Goal: Task Accomplishment & Management: Complete application form

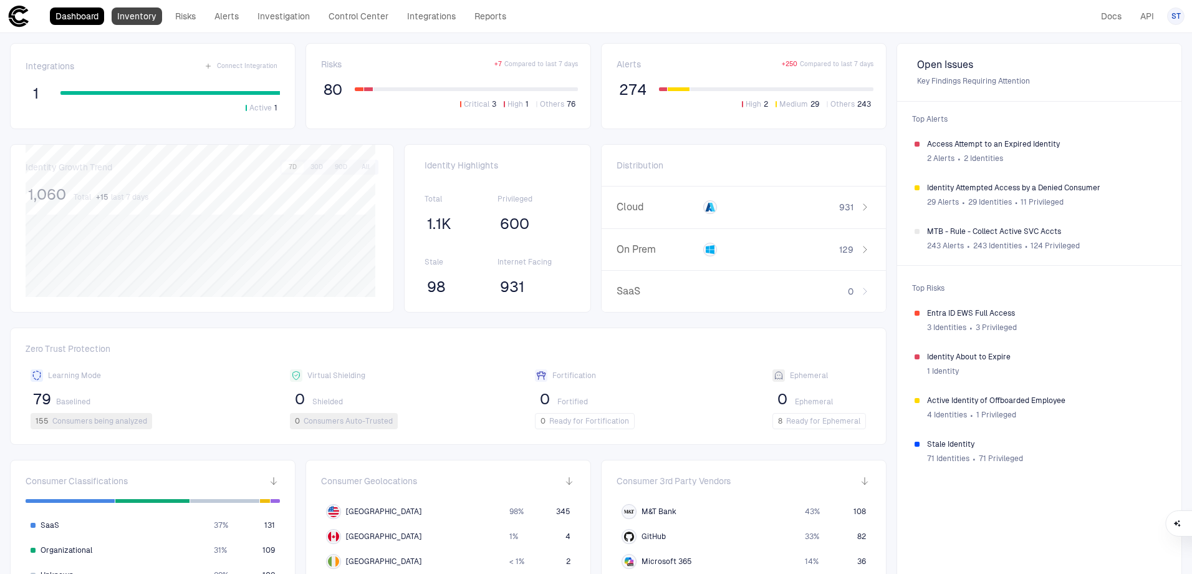
click at [145, 21] on link "Inventory" at bounding box center [137, 15] width 51 height 17
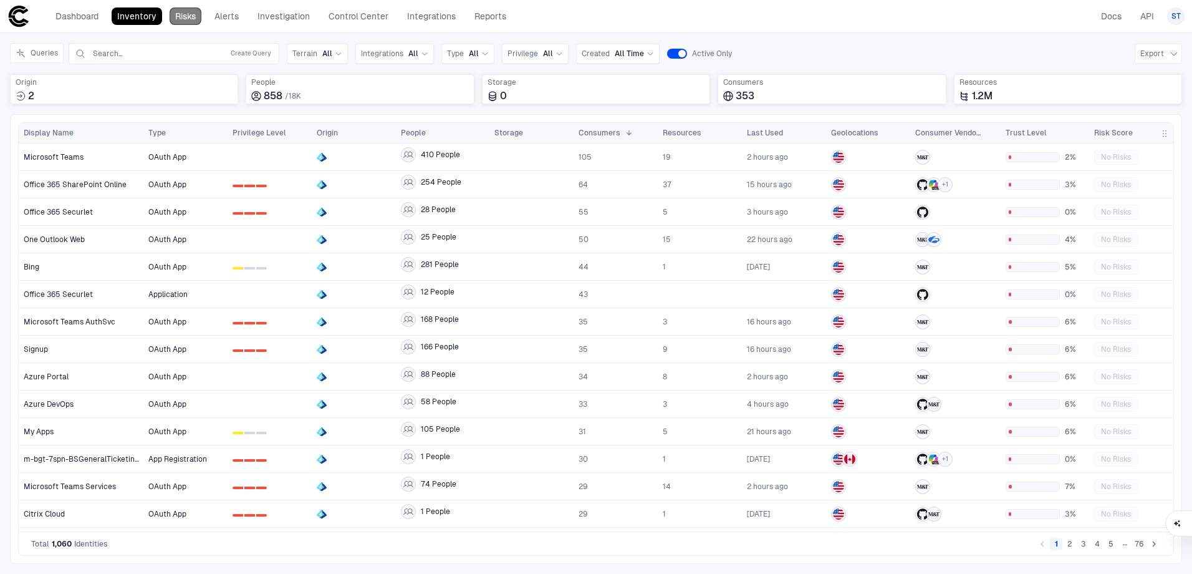
click at [197, 16] on link "Risks" at bounding box center [186, 15] width 32 height 17
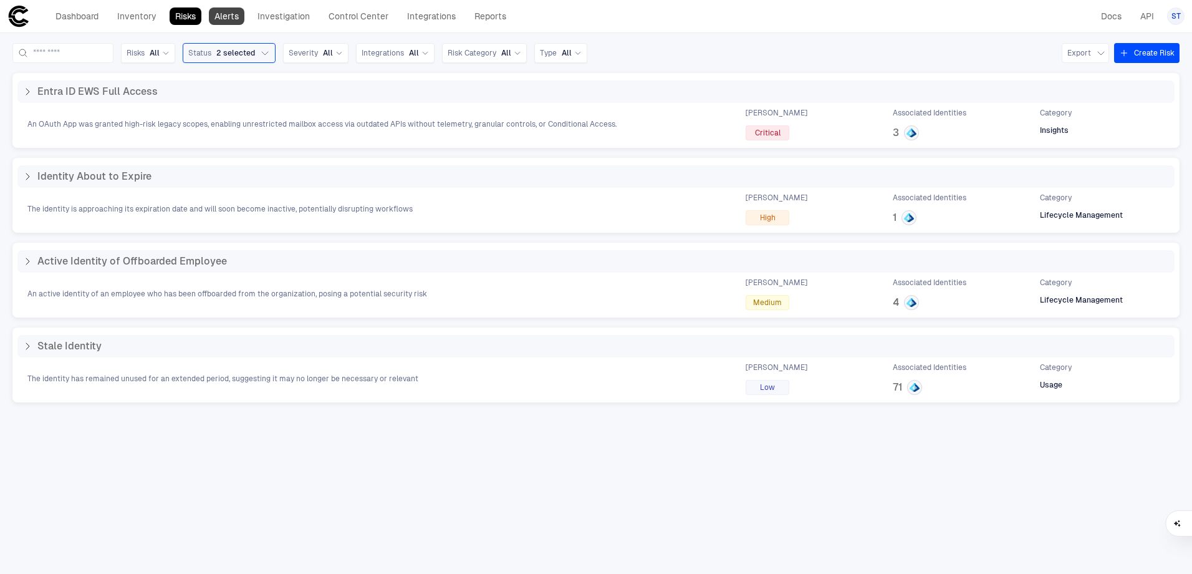
click at [222, 18] on link "Alerts" at bounding box center [227, 15] width 36 height 17
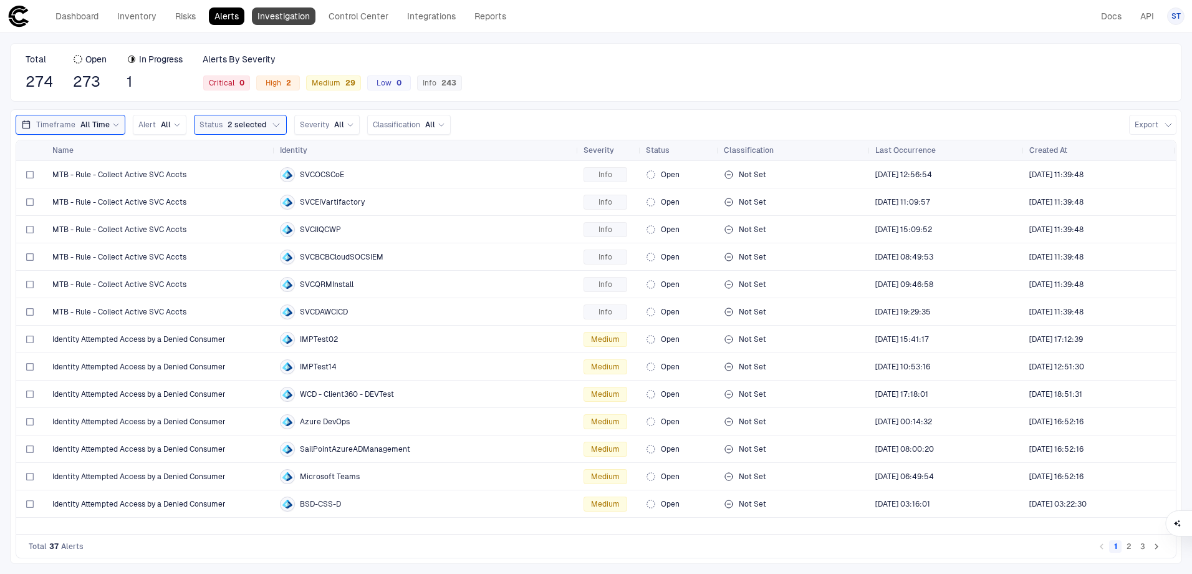
click at [289, 17] on link "Investigation" at bounding box center [284, 15] width 64 height 17
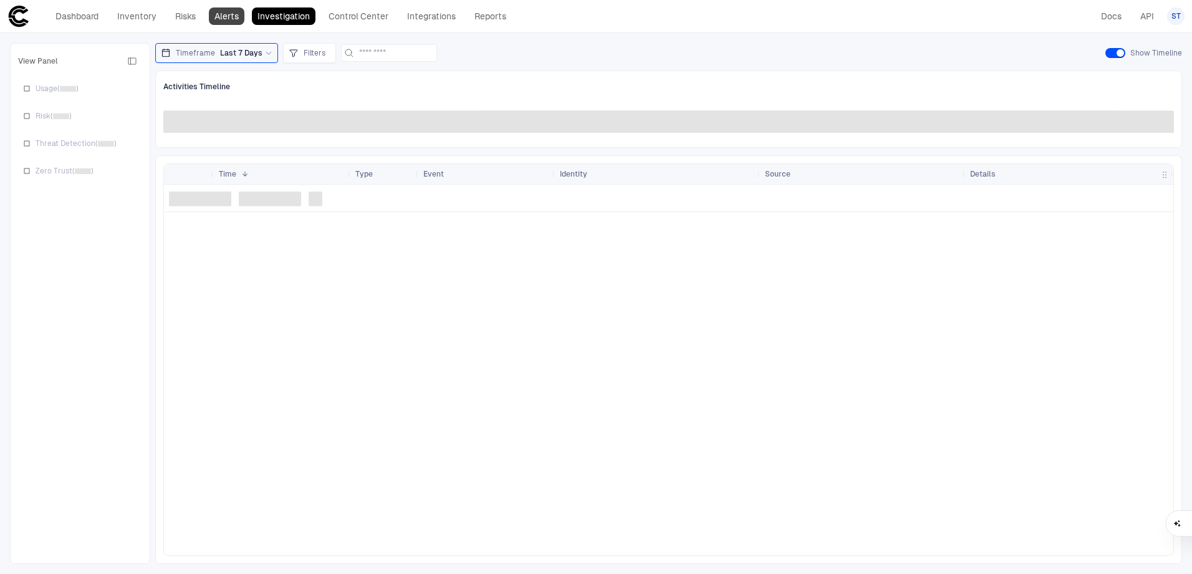
click at [218, 19] on link "Alerts" at bounding box center [227, 15] width 36 height 17
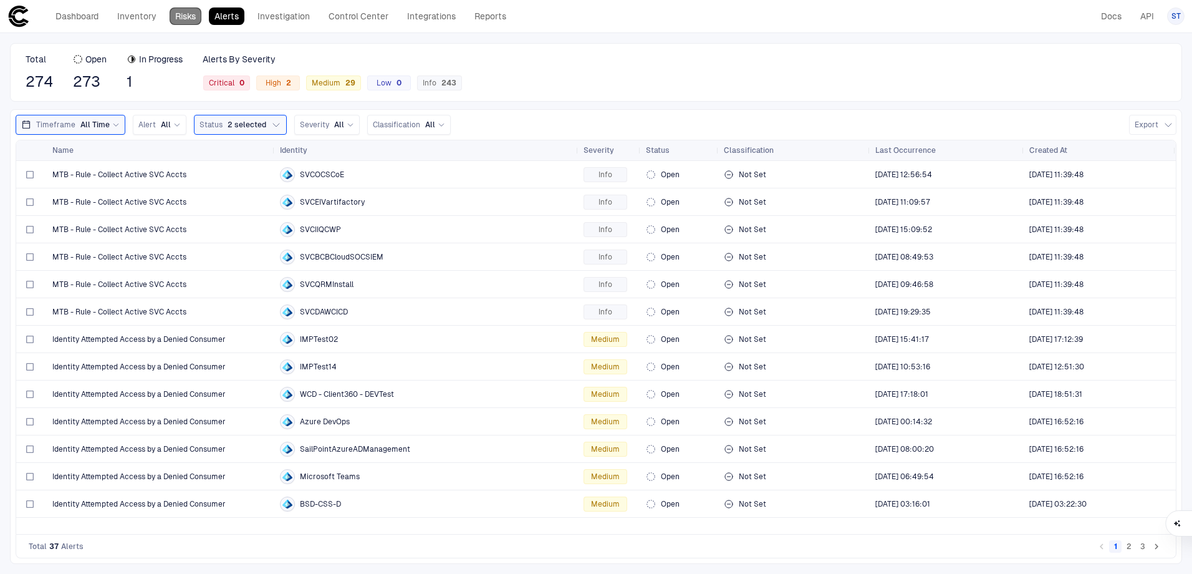
click at [185, 17] on link "Risks" at bounding box center [186, 15] width 32 height 17
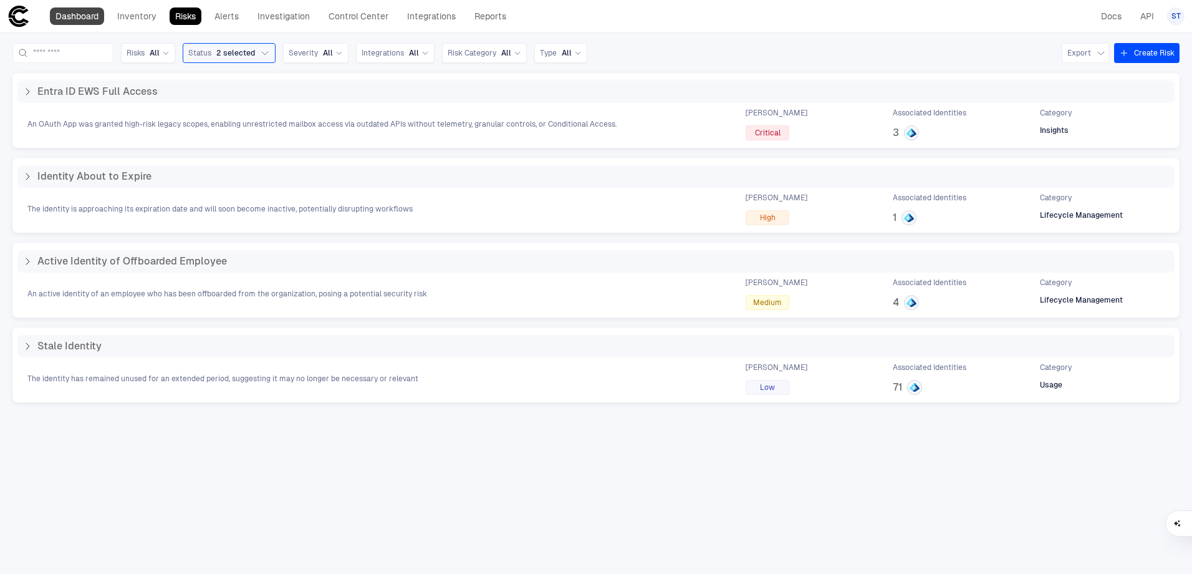
click at [81, 12] on link "Dashboard" at bounding box center [77, 15] width 54 height 17
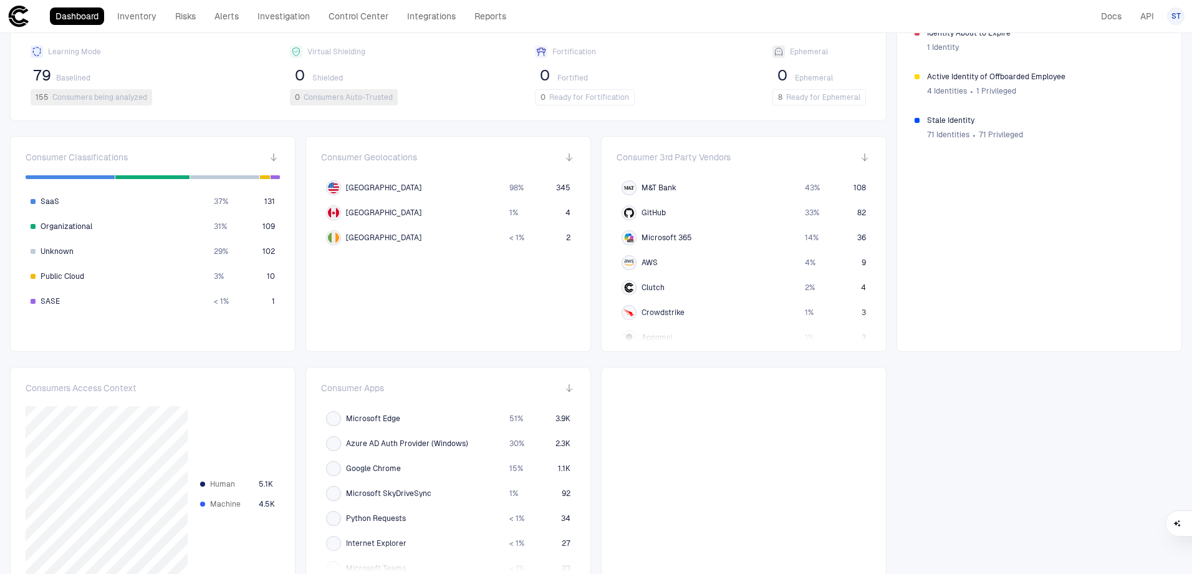
scroll to position [342, 0]
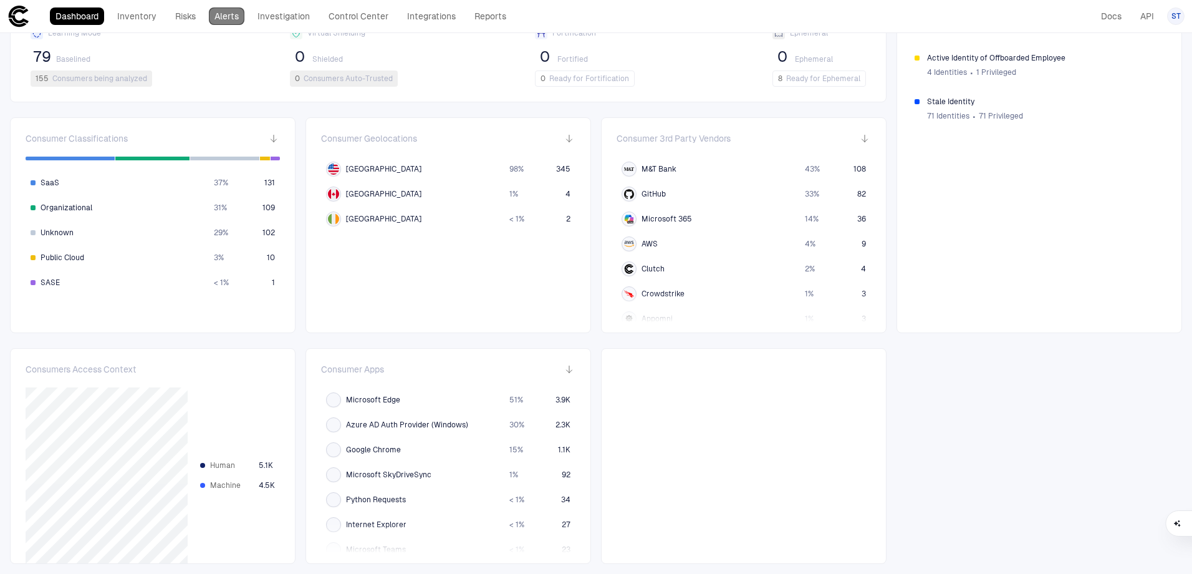
click at [233, 16] on link "Alerts" at bounding box center [227, 15] width 36 height 17
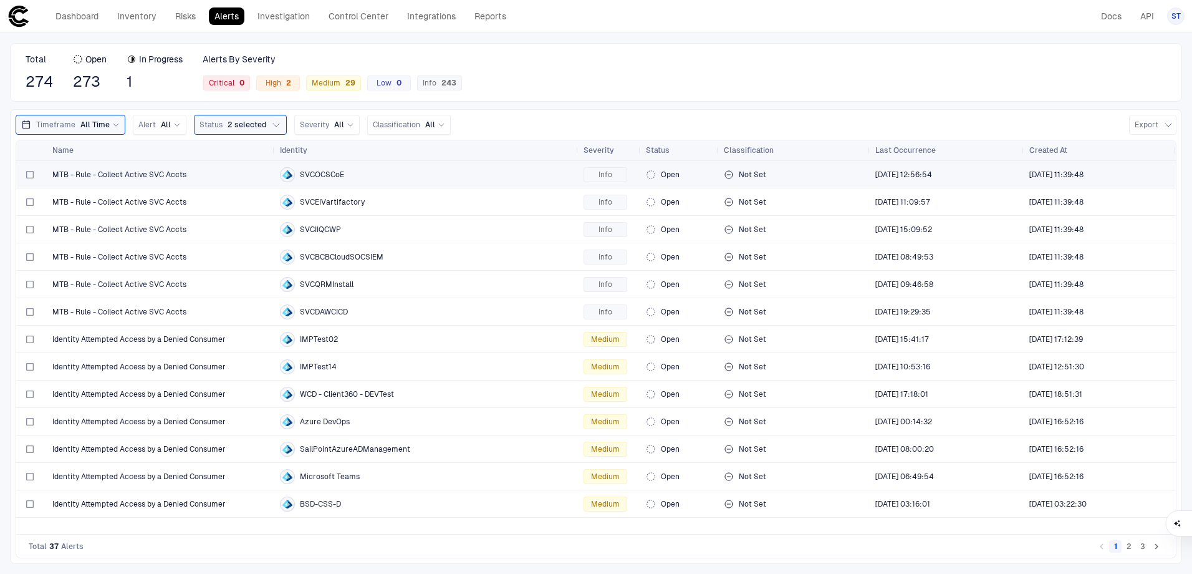
click at [150, 173] on span "MTB - Rule - Collect Active SVC Accts" at bounding box center [119, 175] width 134 height 10
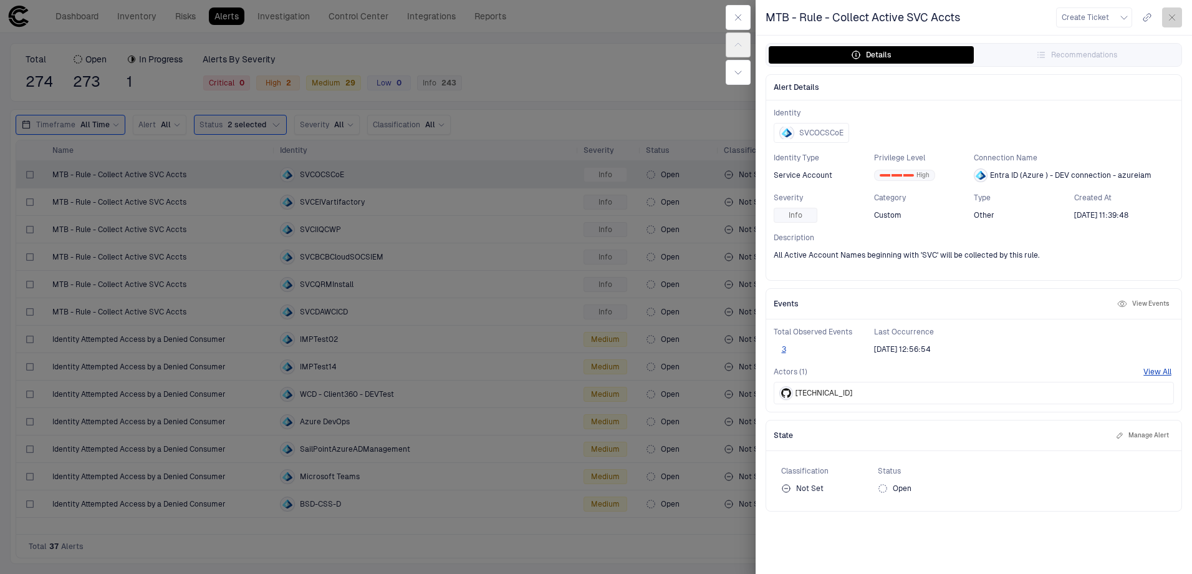
click at [1175, 24] on button "button" at bounding box center [1172, 17] width 20 height 20
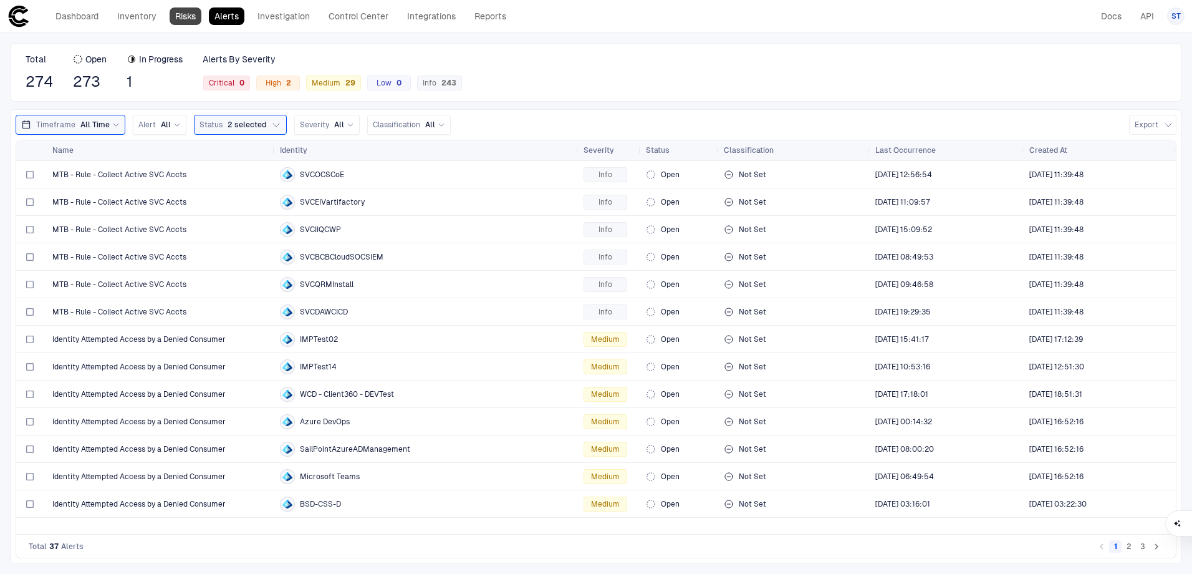
click at [185, 16] on link "Risks" at bounding box center [186, 15] width 32 height 17
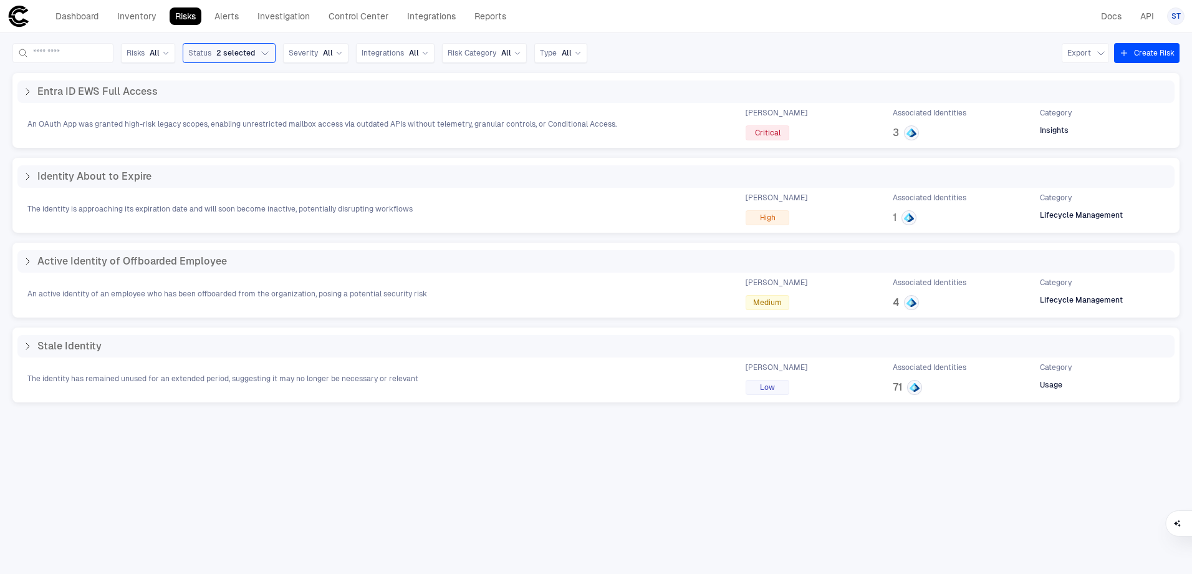
click at [1140, 49] on button "Create Risk" at bounding box center [1146, 53] width 65 height 20
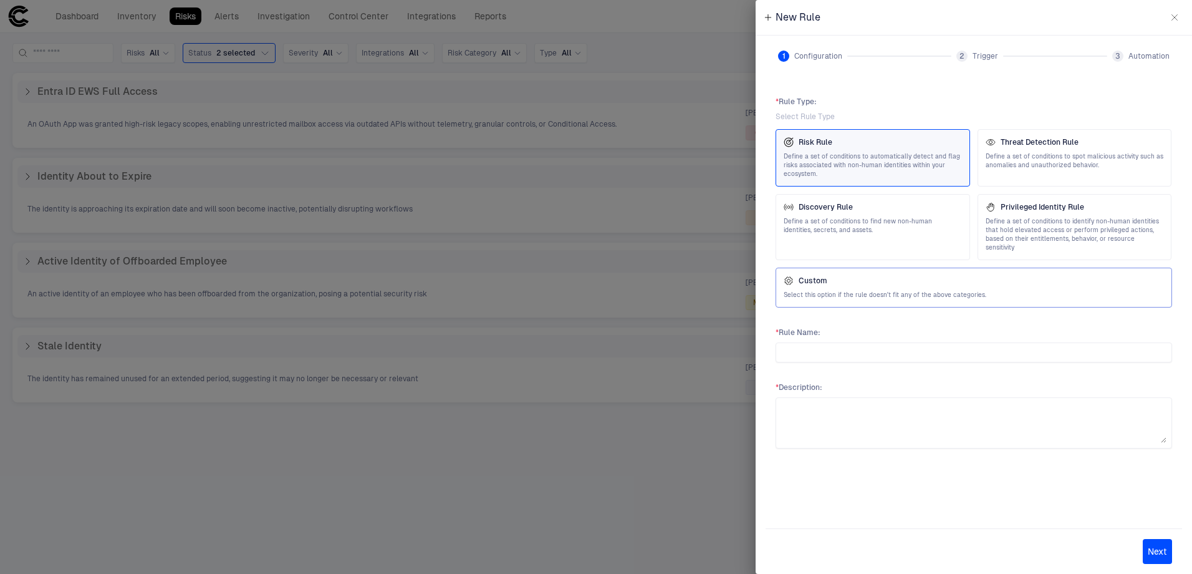
click at [909, 291] on span "Select this option if the rule doesn't fit any of the above categories." at bounding box center [974, 295] width 380 height 9
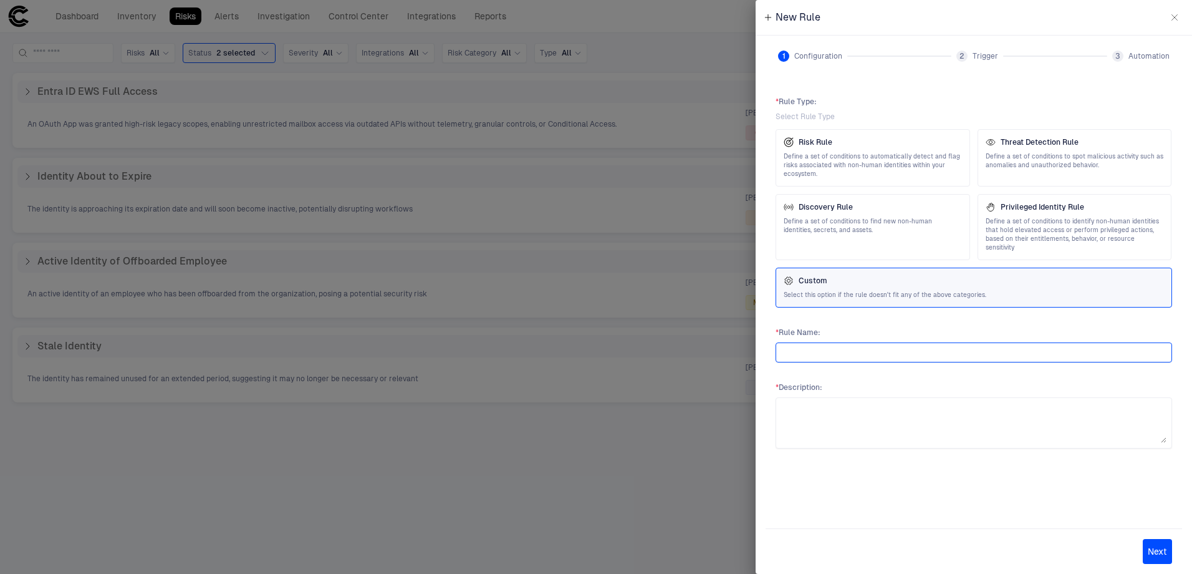
click at [833, 343] on input "text" at bounding box center [973, 352] width 385 height 19
type input "**********"
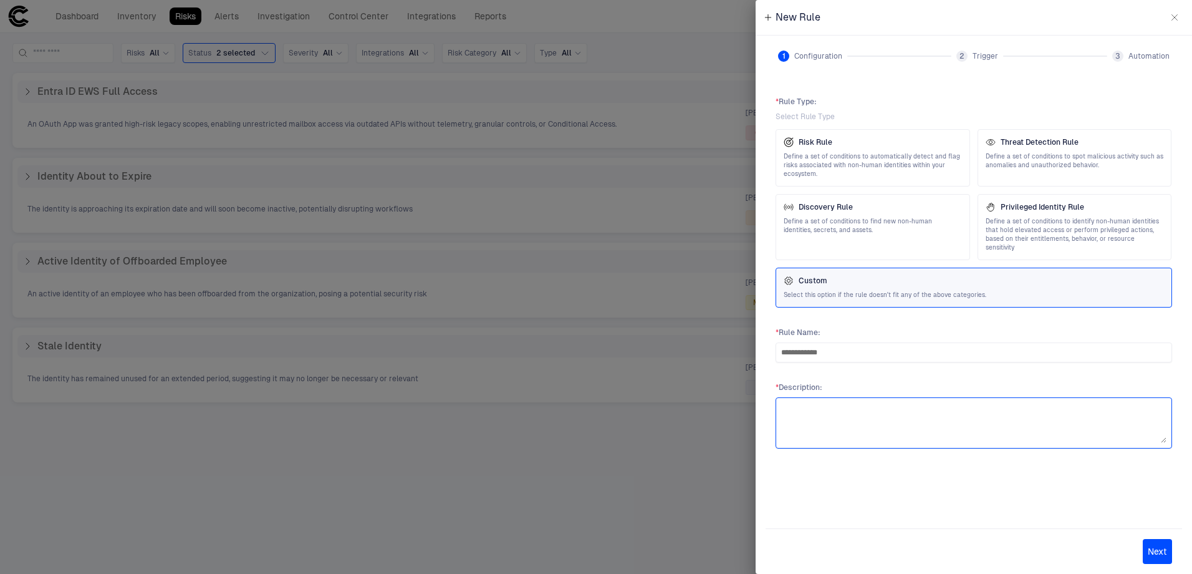
click at [857, 407] on textarea at bounding box center [973, 423] width 385 height 40
type textarea "*******"
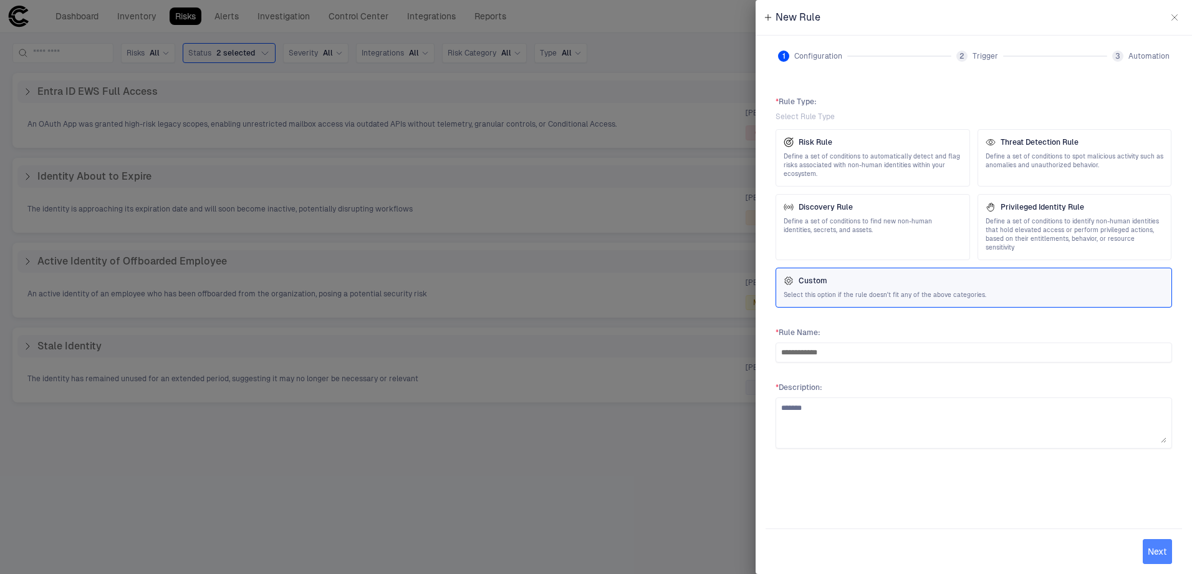
click at [1150, 546] on button "Next" at bounding box center [1157, 551] width 29 height 25
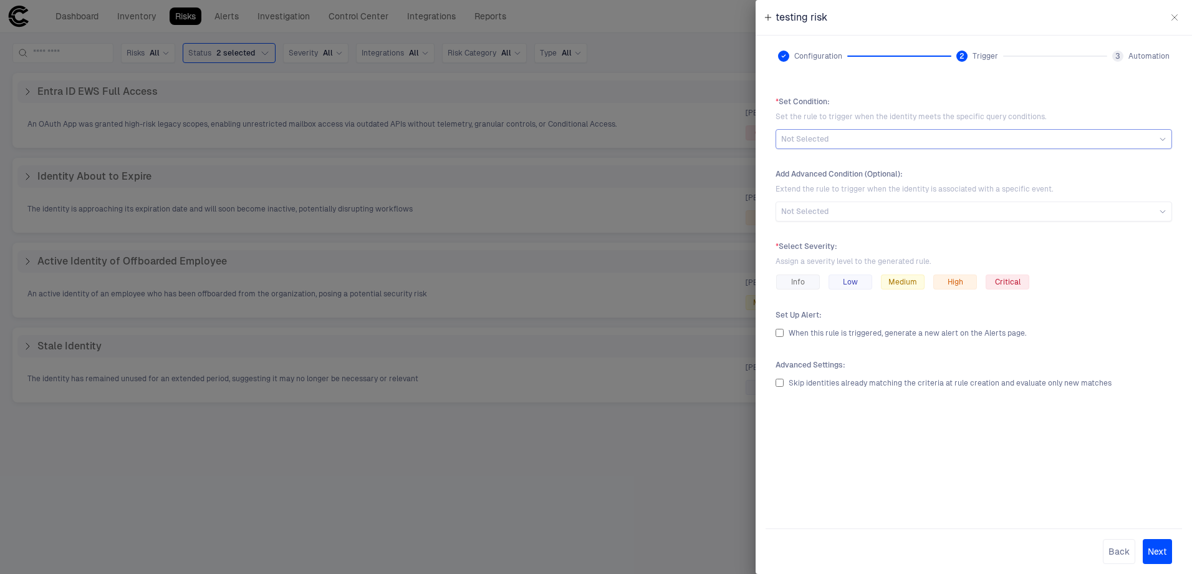
click at [864, 146] on div "Not Selected" at bounding box center [974, 139] width 397 height 20
type input "***"
click at [864, 192] on span "MTB - All Active Accounts (beginning w/ SVC)" at bounding box center [869, 193] width 164 height 10
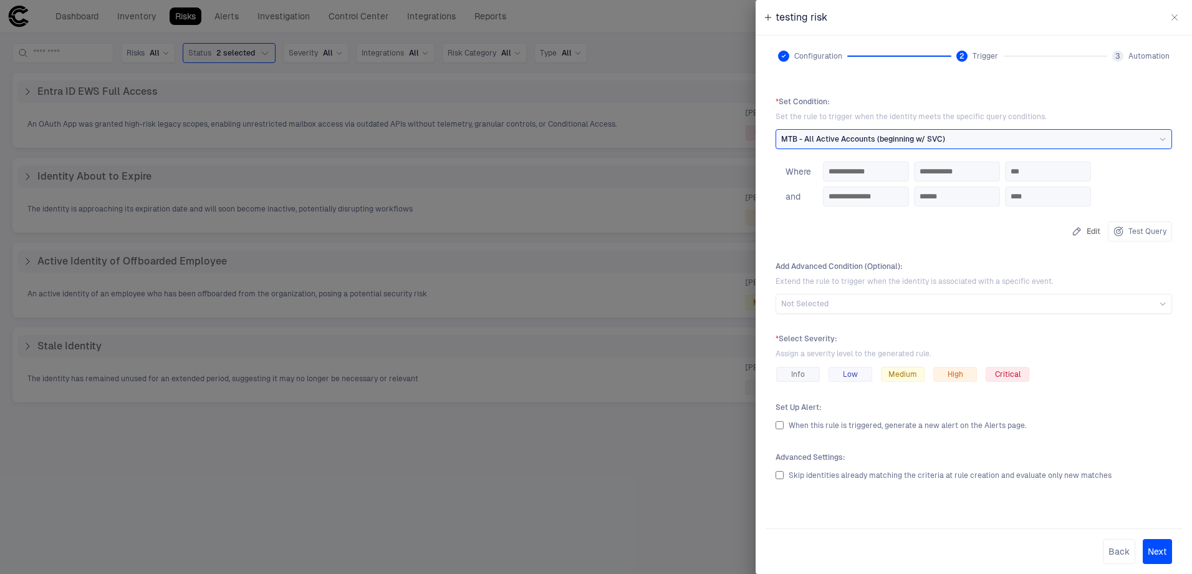
click at [1086, 232] on button "Edit" at bounding box center [1086, 231] width 34 height 20
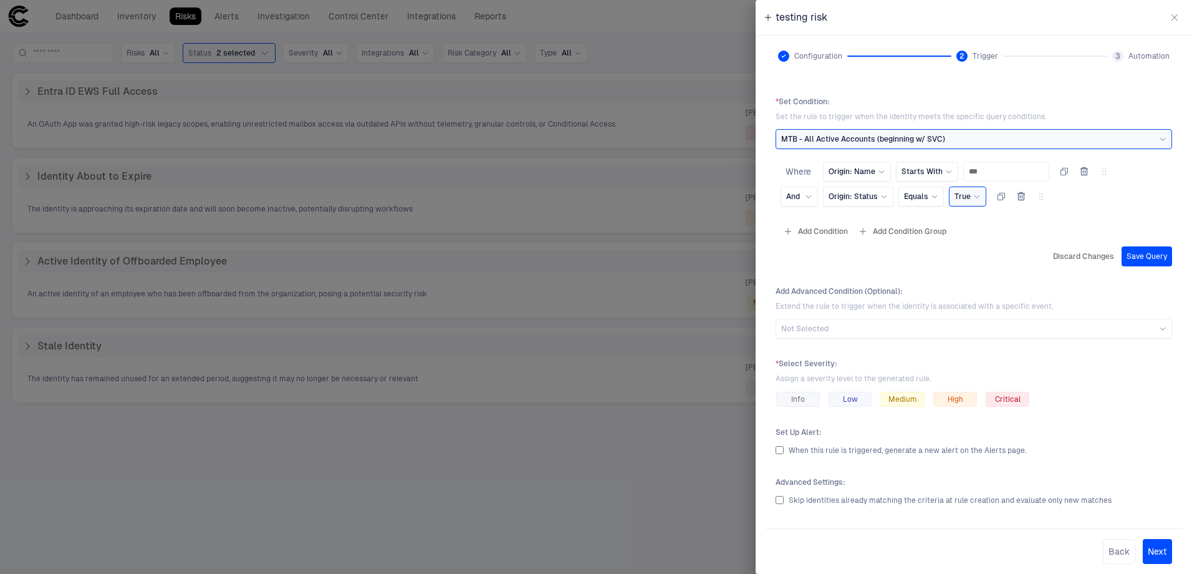
click at [808, 230] on button "Add Condition" at bounding box center [816, 231] width 70 height 20
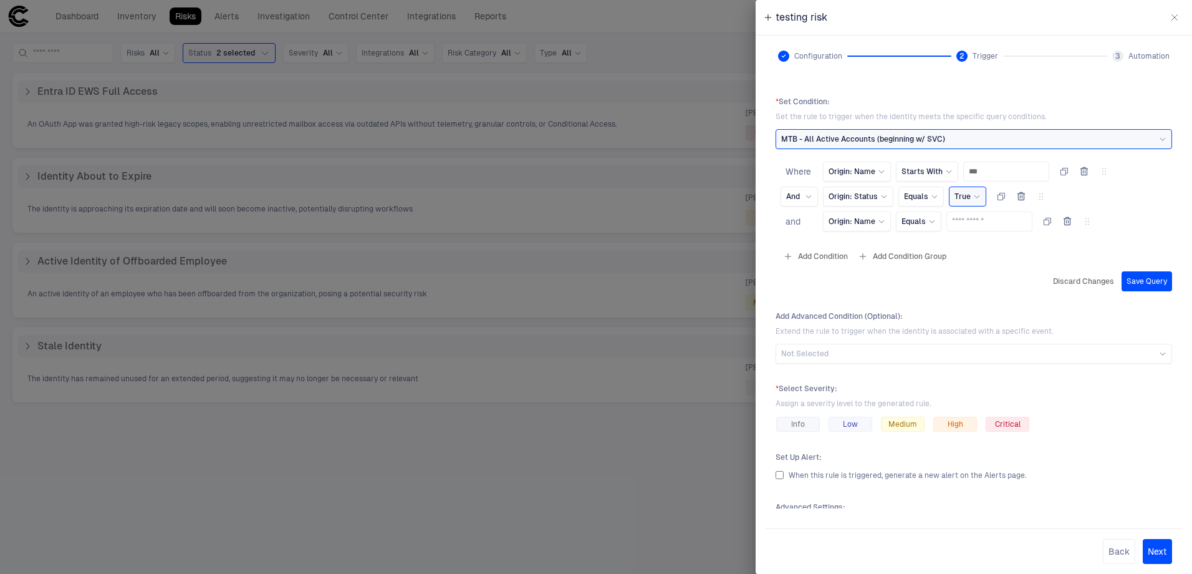
click at [786, 219] on span "and" at bounding box center [793, 221] width 15 height 10
click at [1071, 224] on icon "button" at bounding box center [1067, 221] width 7 height 7
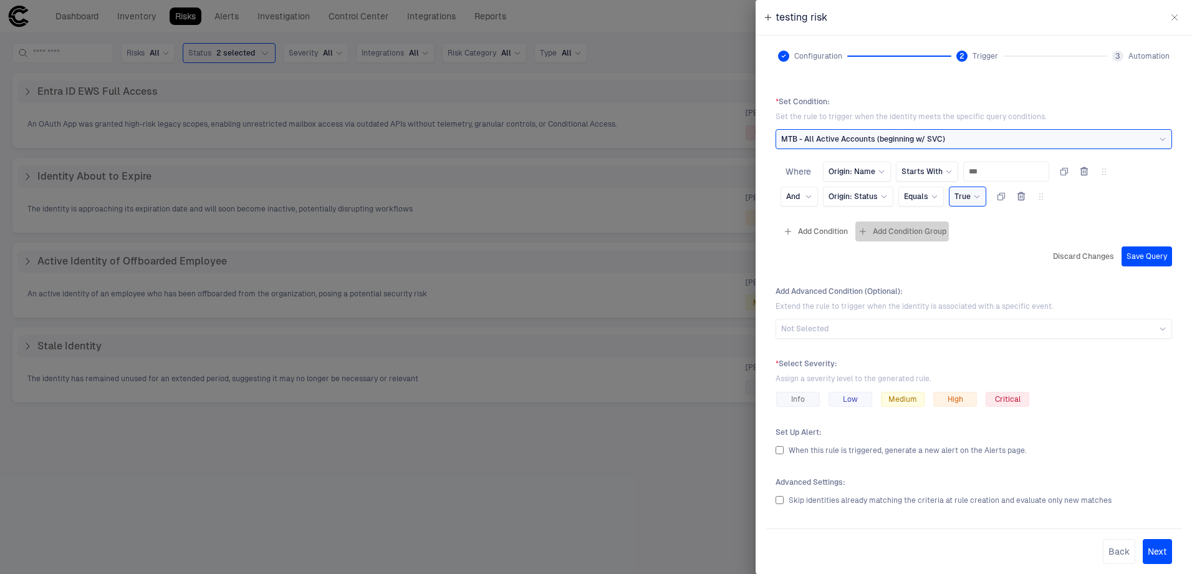
click at [862, 231] on icon "button" at bounding box center [863, 231] width 10 height 10
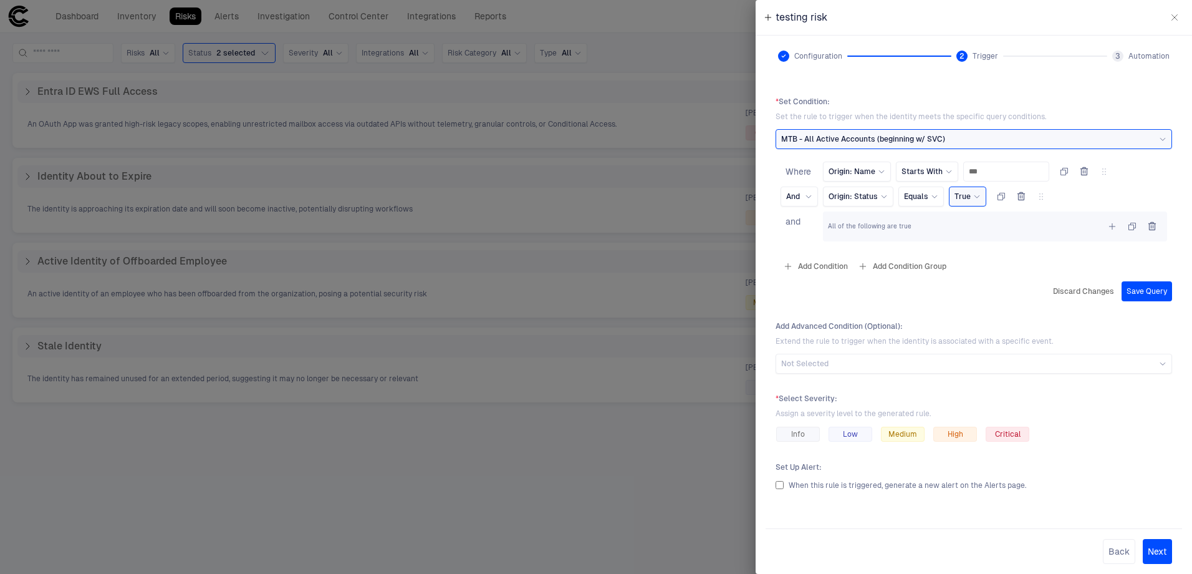
click at [802, 230] on div "and" at bounding box center [799, 228] width 37 height 35
click at [1149, 230] on button "button" at bounding box center [1152, 226] width 20 height 20
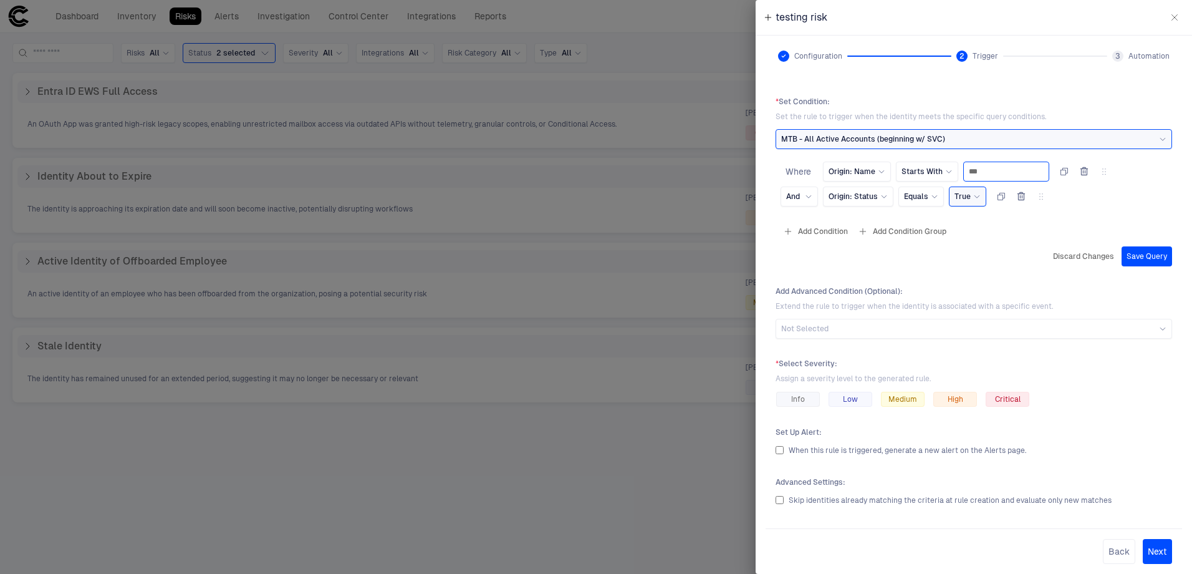
click at [1005, 174] on input "***" at bounding box center [1006, 171] width 75 height 19
click at [1004, 180] on input "***" at bounding box center [1006, 171] width 75 height 19
type input "***"
click at [1134, 255] on button "Save Query" at bounding box center [1147, 256] width 51 height 20
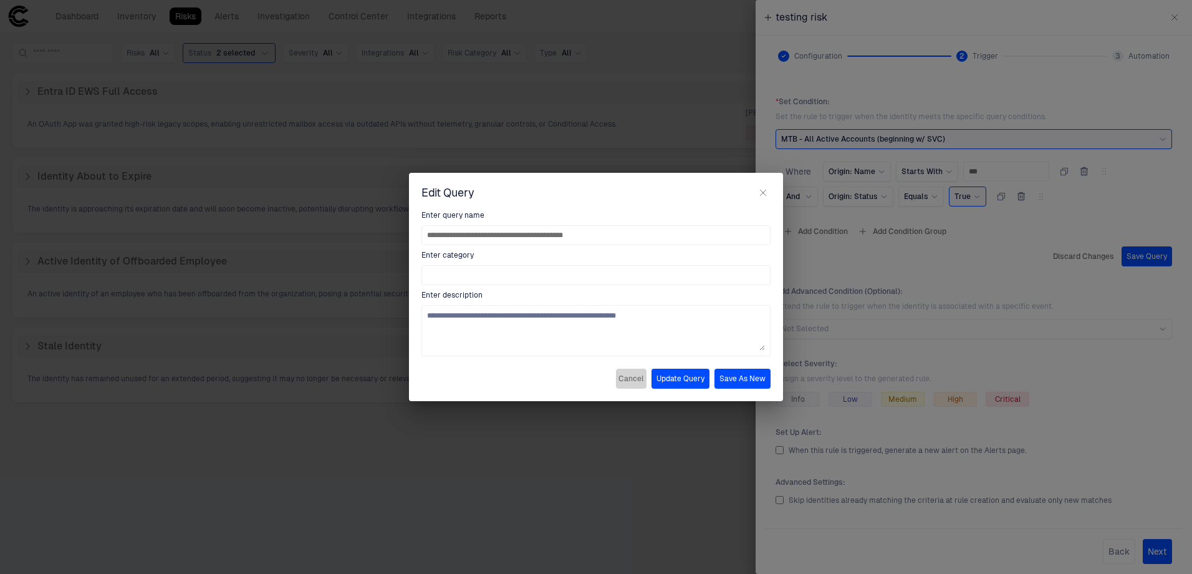
click at [636, 382] on button "Cancel" at bounding box center [631, 379] width 31 height 20
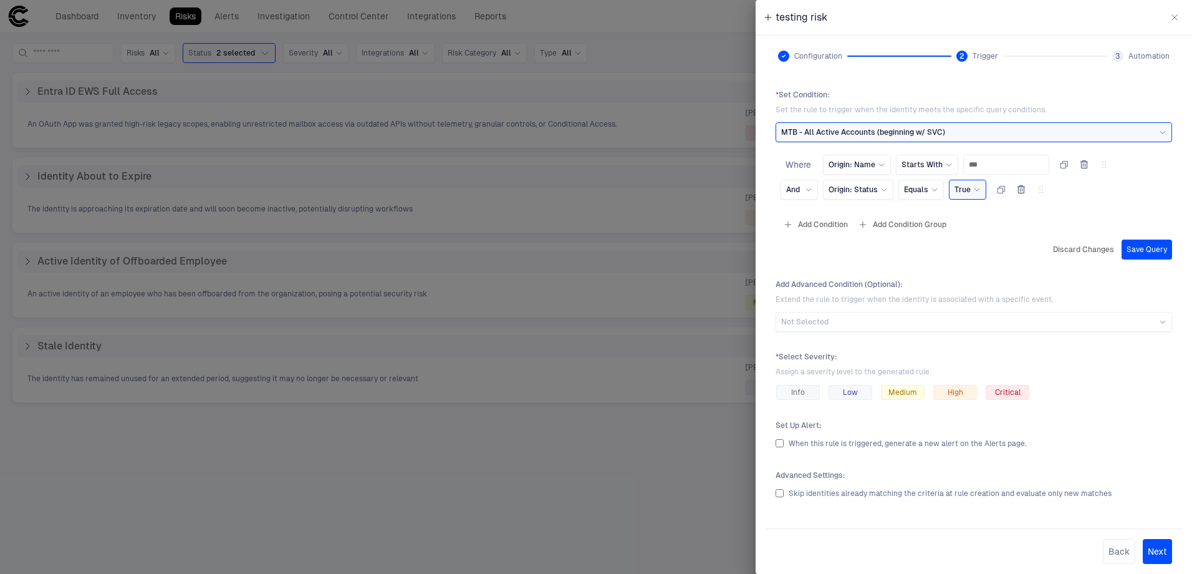
scroll to position [9, 0]
click at [1082, 244] on button "Discard Changes" at bounding box center [1084, 248] width 66 height 20
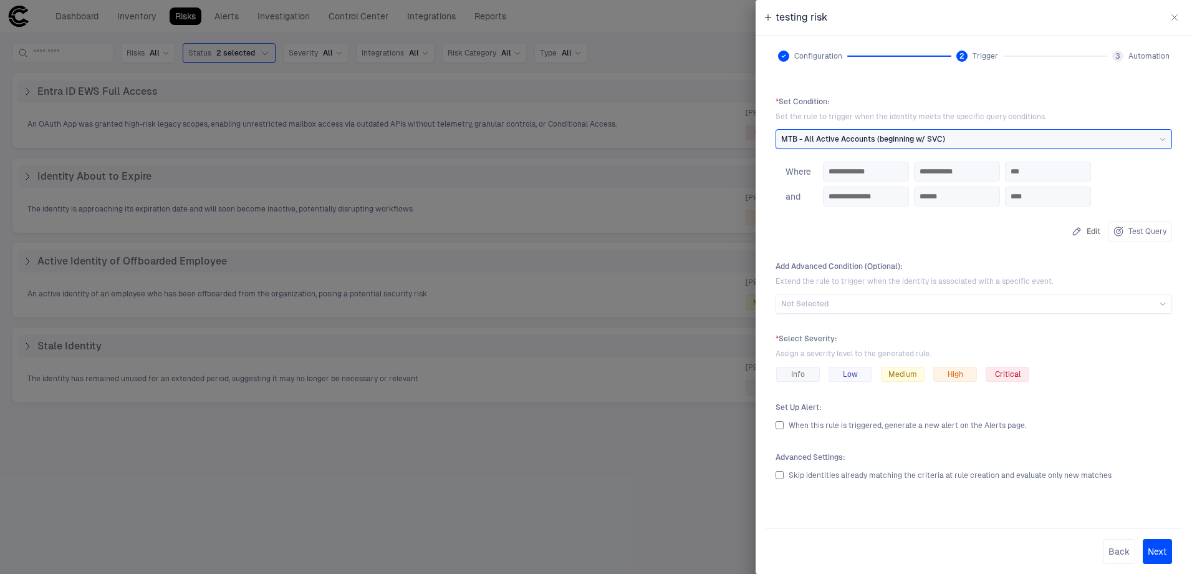
scroll to position [0, 0]
click at [890, 307] on div "Not Selected" at bounding box center [973, 304] width 385 height 10
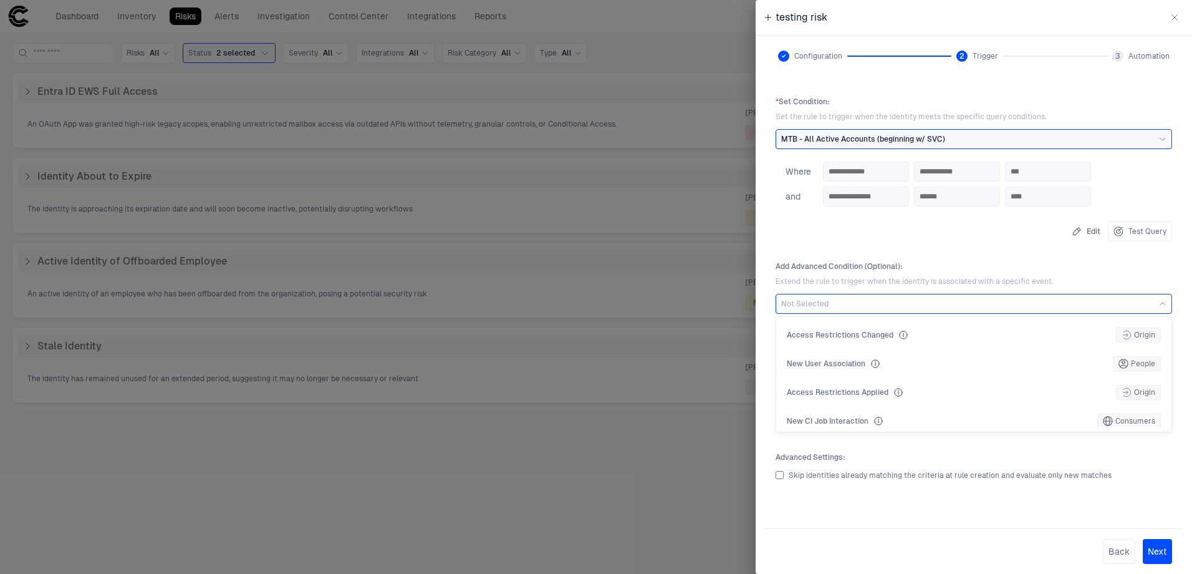
click at [919, 268] on span "Add Advanced Condition (Optional) :" at bounding box center [974, 266] width 397 height 10
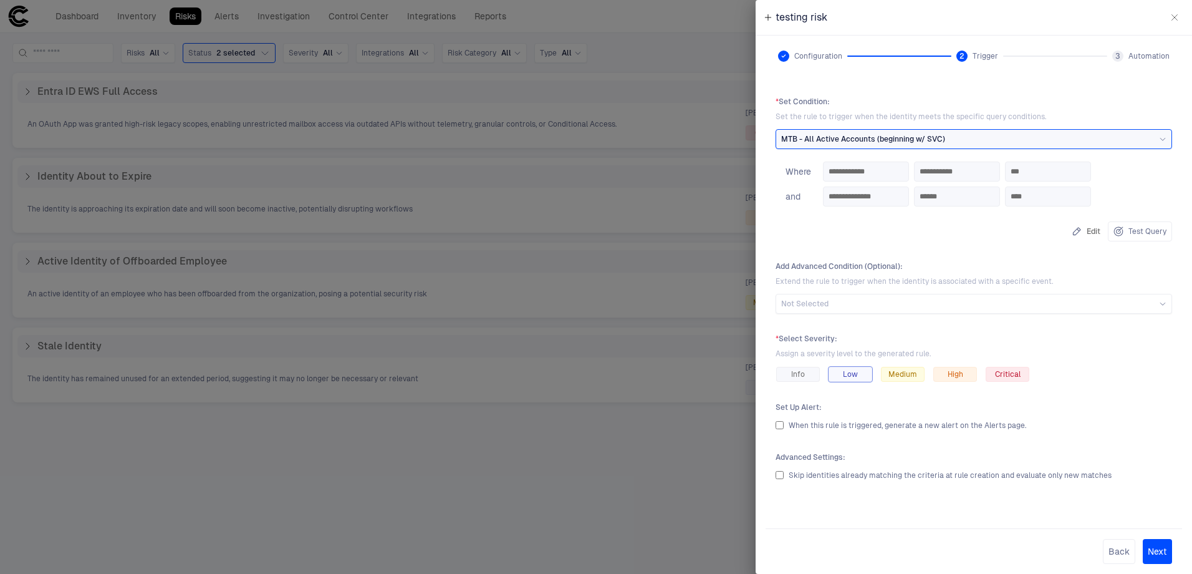
click at [856, 379] on div "Low" at bounding box center [851, 374] width 44 height 15
click at [793, 381] on div "Info" at bounding box center [798, 374] width 44 height 15
click at [784, 476] on div "Skip identities already matching the criteria at rule creation and evaluate onl…" at bounding box center [974, 474] width 397 height 15
click at [1151, 555] on button "Next" at bounding box center [1157, 551] width 29 height 25
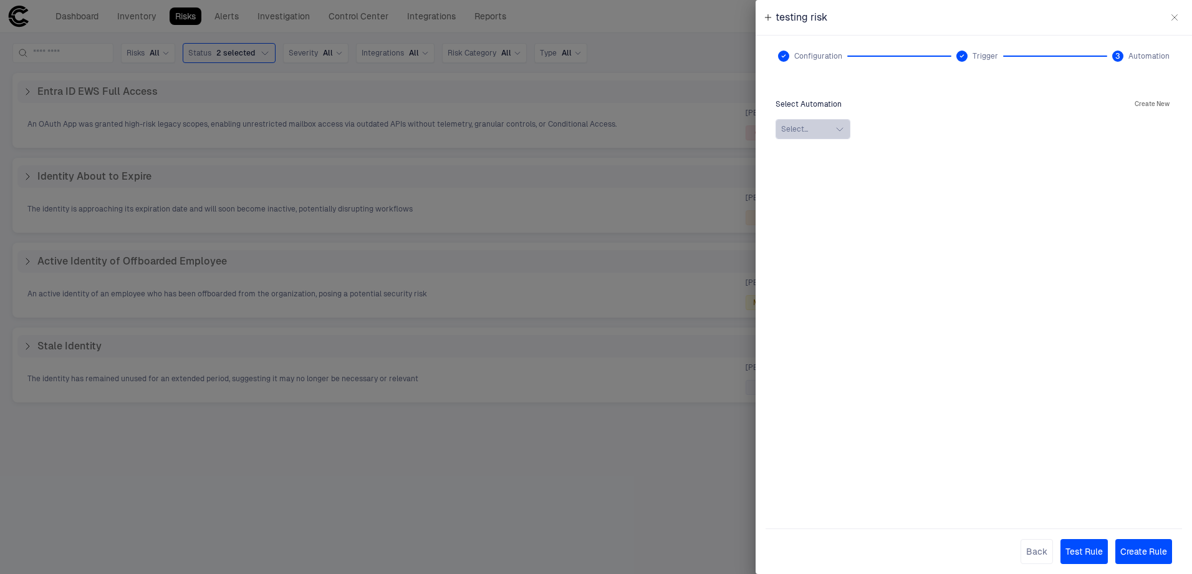
click at [842, 127] on icon "button" at bounding box center [840, 129] width 10 height 10
click at [1164, 95] on div "Select Automation Create New Select... No Search Results 0 selected" at bounding box center [974, 298] width 417 height 422
click at [1157, 102] on button "Create New" at bounding box center [1152, 104] width 40 height 15
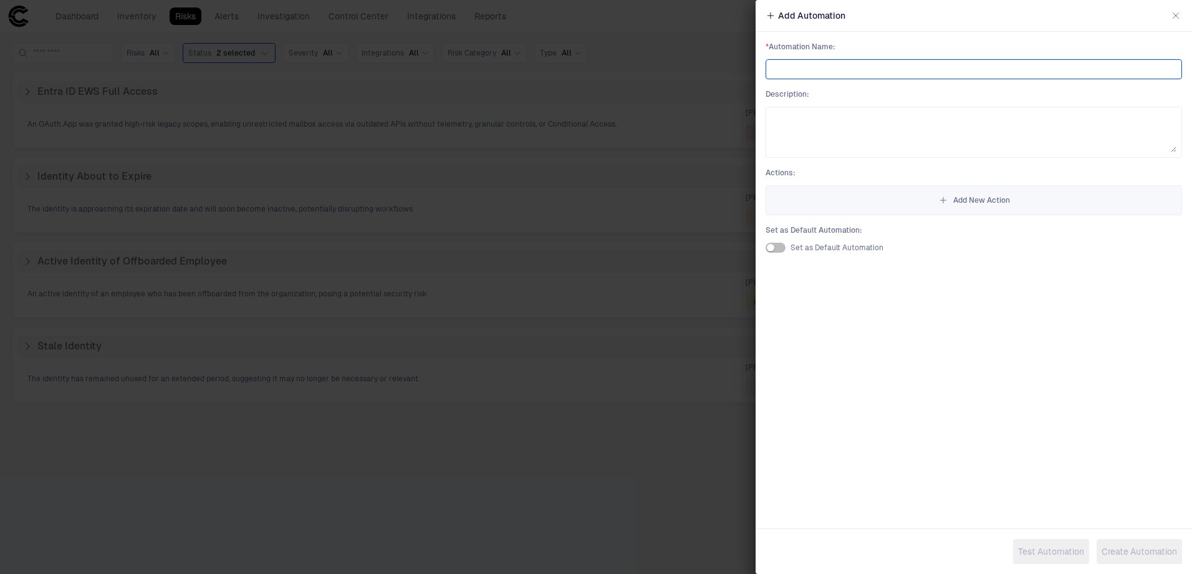
click at [923, 72] on input at bounding box center [973, 69] width 405 height 19
type input "**********"
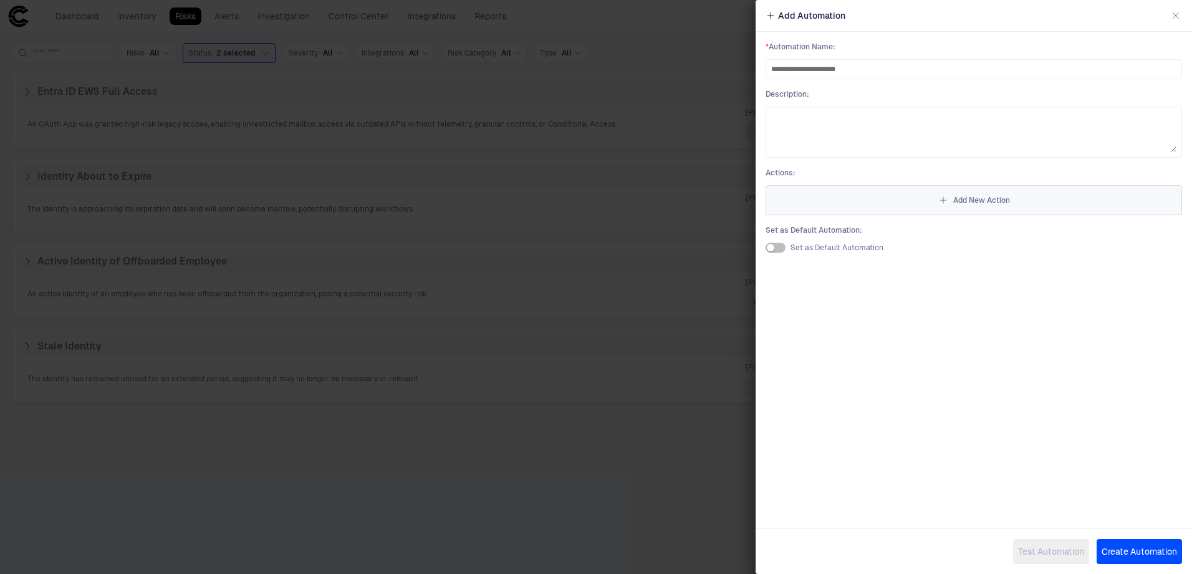
click at [981, 208] on button "Add New Action" at bounding box center [974, 200] width 417 height 30
click at [771, 17] on icon "button" at bounding box center [771, 15] width 3 height 6
click at [998, 201] on span "Add New Action" at bounding box center [981, 200] width 57 height 10
click at [832, 64] on input "text" at bounding box center [973, 66] width 405 height 19
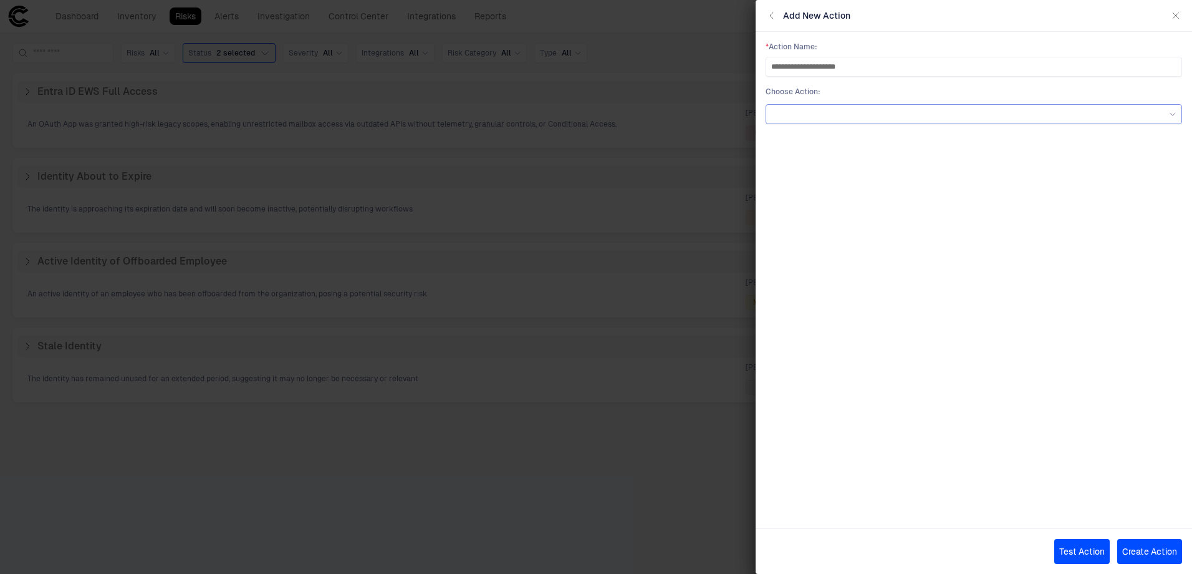
type input "**********"
click at [917, 117] on div at bounding box center [973, 114] width 405 height 14
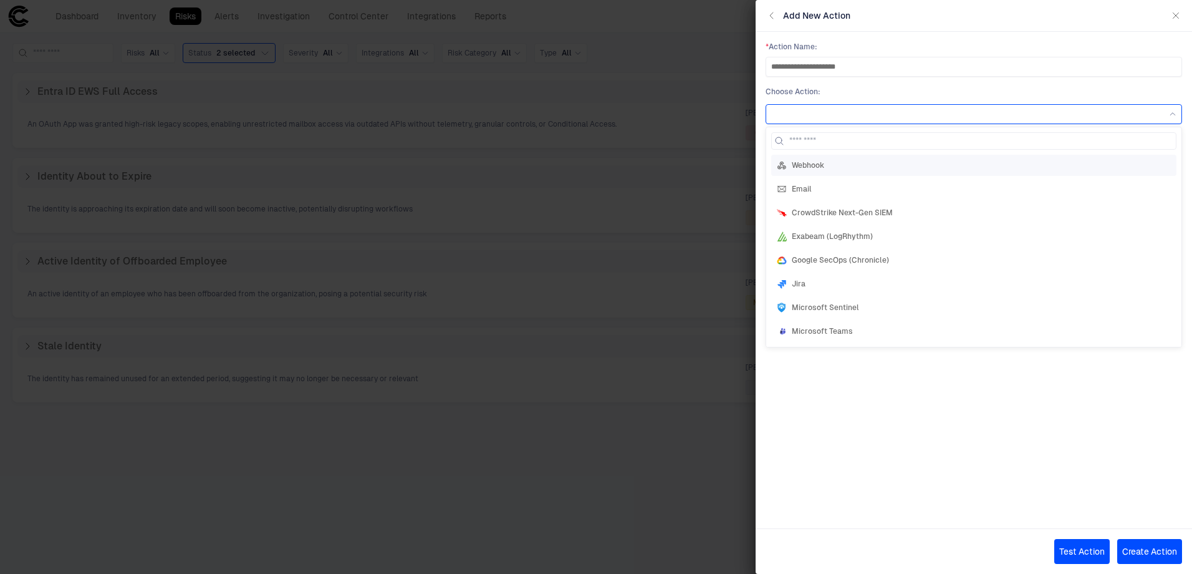
click at [852, 158] on div "Webhook" at bounding box center [973, 165] width 405 height 21
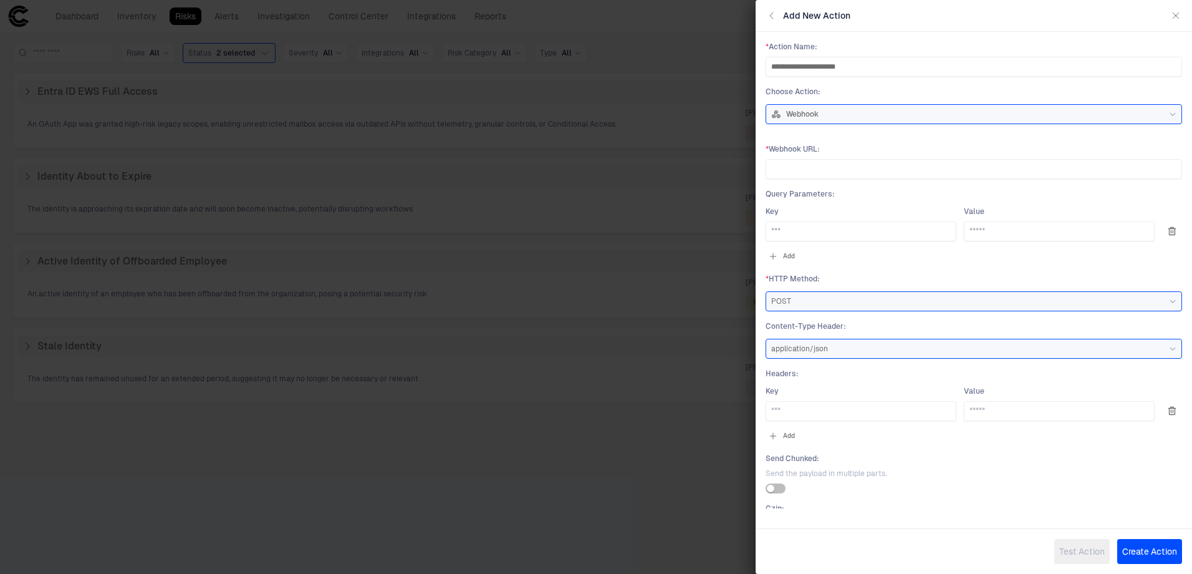
click at [769, 22] on div "Add New Action" at bounding box center [974, 16] width 436 height 32
click at [769, 16] on icon "button" at bounding box center [772, 16] width 10 height 10
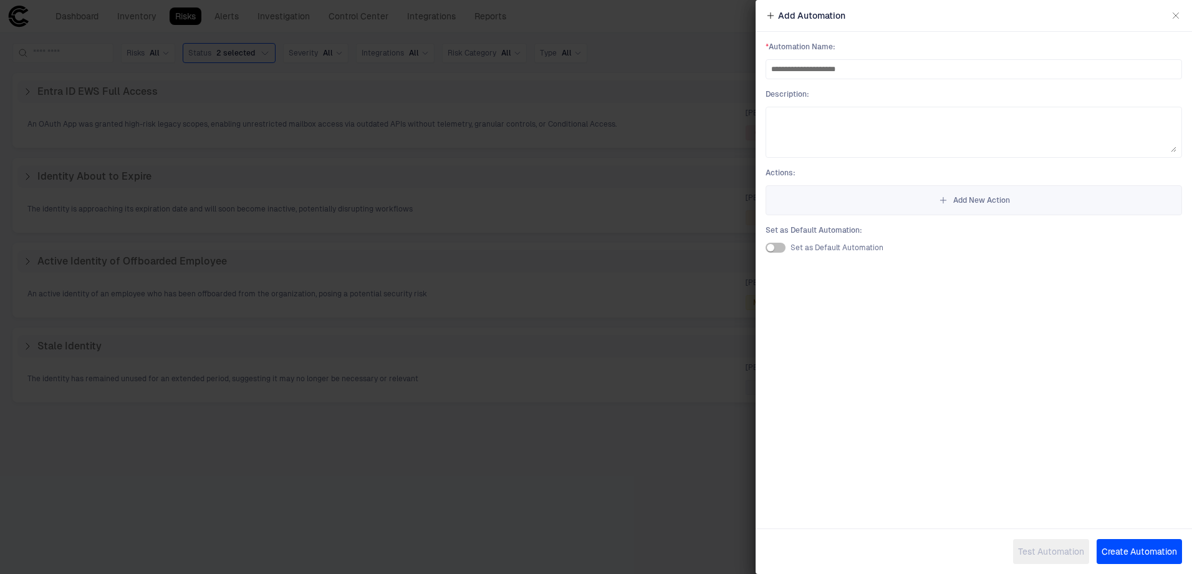
click at [1175, 20] on icon "button" at bounding box center [1176, 16] width 10 height 10
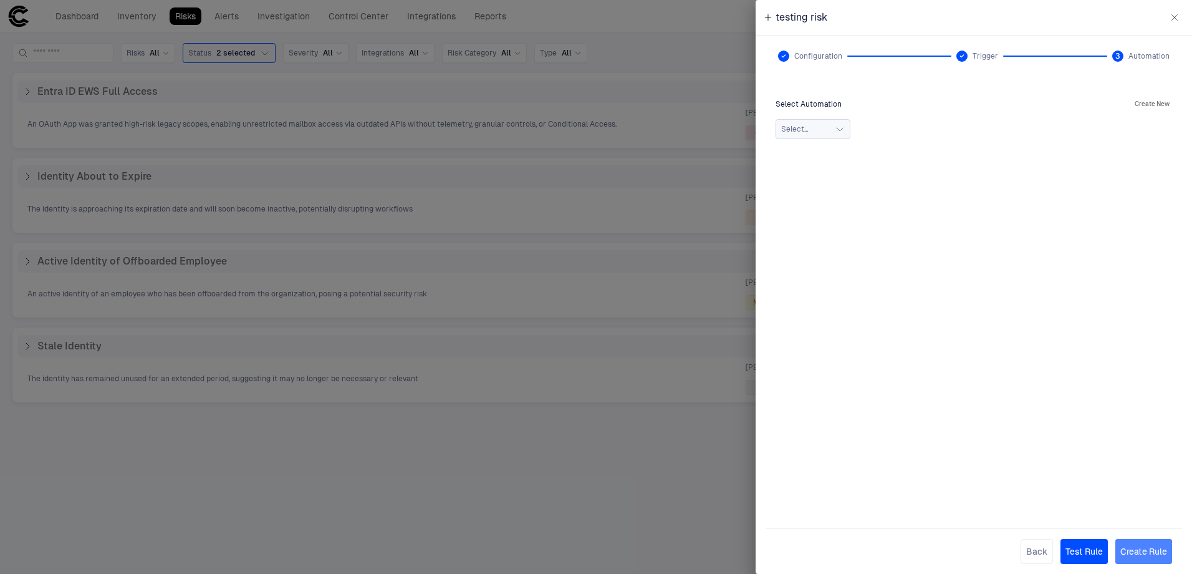
click at [1149, 557] on button "Create Rule" at bounding box center [1144, 551] width 57 height 25
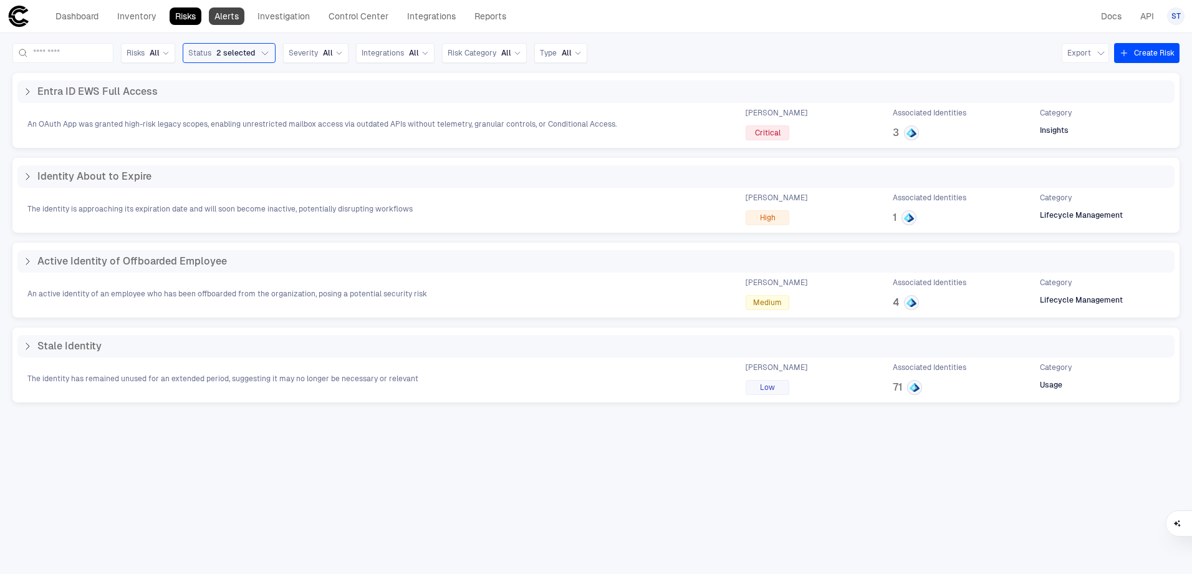
click at [215, 17] on link "Alerts" at bounding box center [227, 15] width 36 height 17
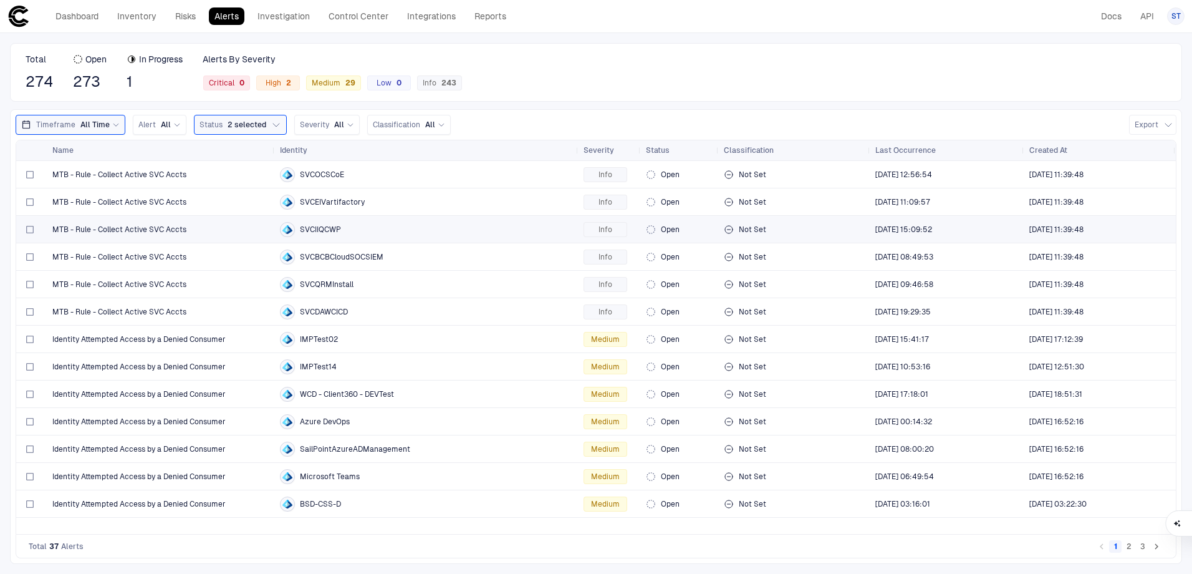
click at [182, 226] on span "MTB - Rule - Collect Active SVC Accts" at bounding box center [119, 229] width 134 height 10
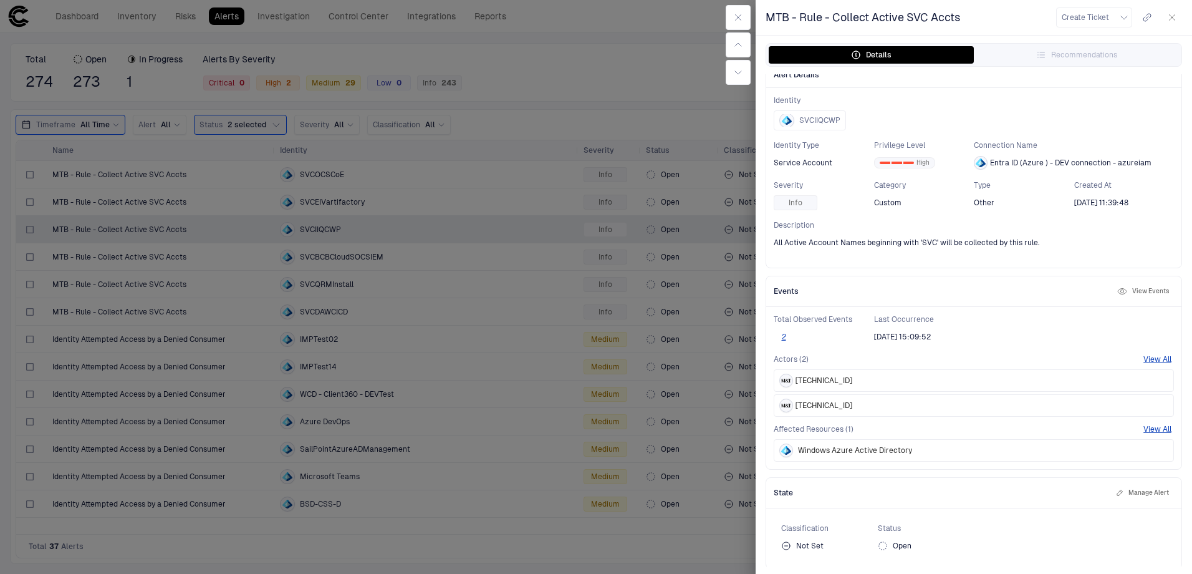
scroll to position [15, 0]
click at [827, 381] on span "[TECHNICAL_ID]" at bounding box center [824, 378] width 57 height 10
click at [1173, 19] on icon "button" at bounding box center [1172, 17] width 10 height 10
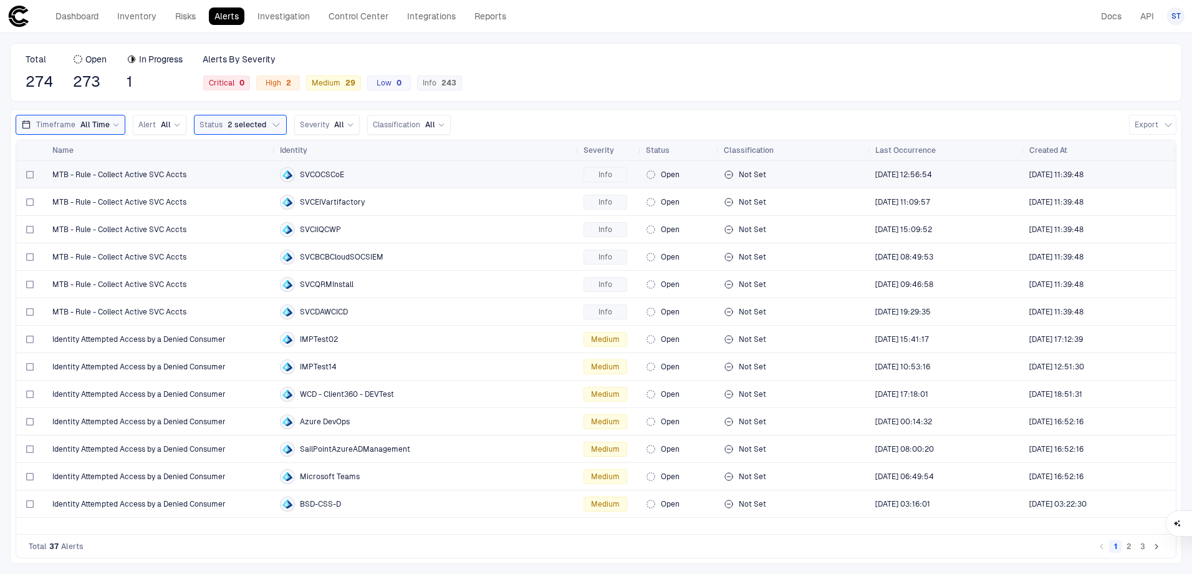
click at [374, 178] on div "SVCOCSCoE" at bounding box center [427, 174] width 294 height 15
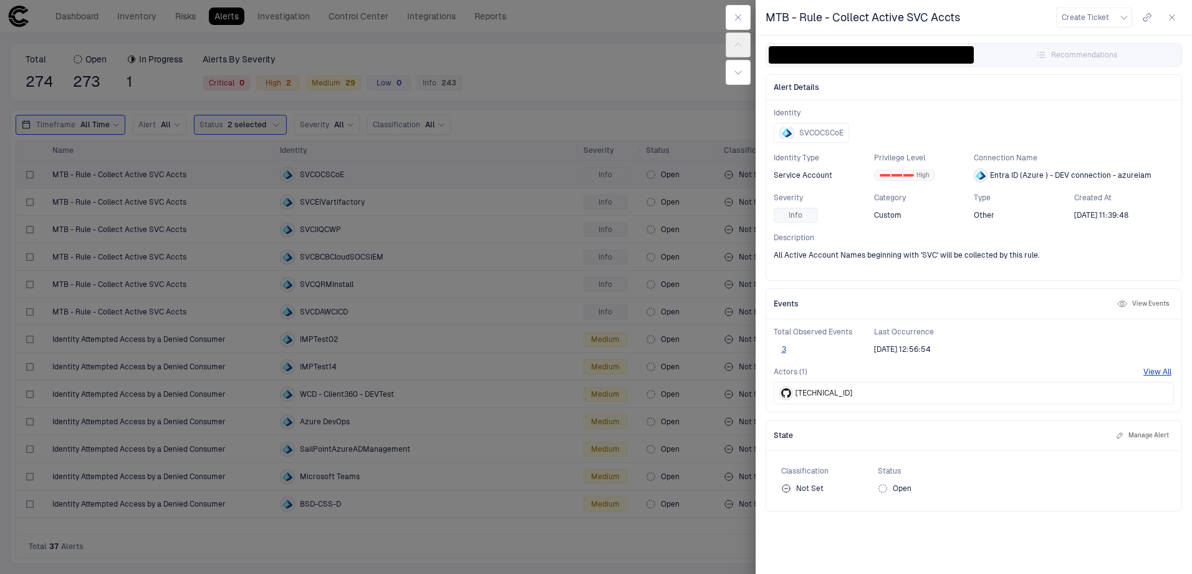
click at [374, 178] on div at bounding box center [596, 287] width 1192 height 574
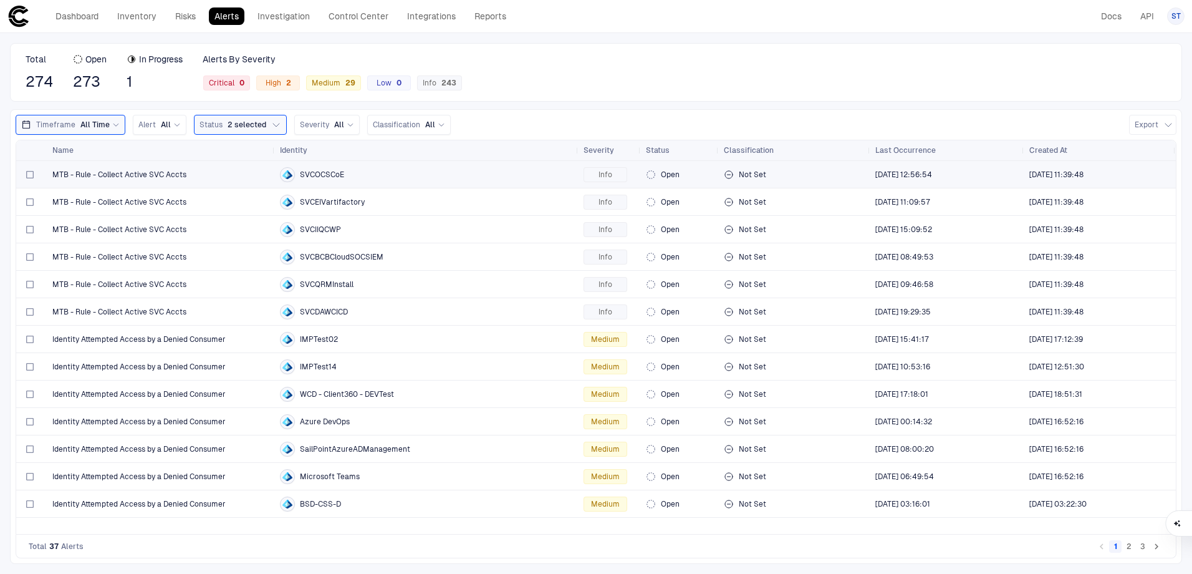
drag, startPoint x: 374, startPoint y: 178, endPoint x: 365, endPoint y: 168, distance: 13.3
click at [365, 168] on div "SVCOCSCoE" at bounding box center [427, 174] width 294 height 15
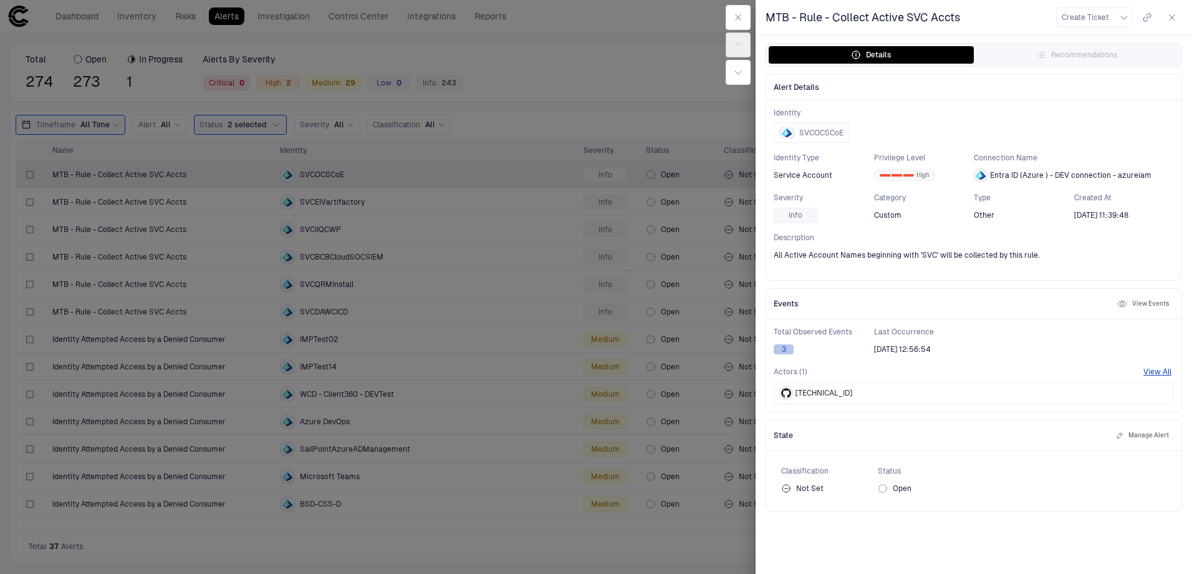
click at [784, 348] on button "3" at bounding box center [784, 349] width 20 height 10
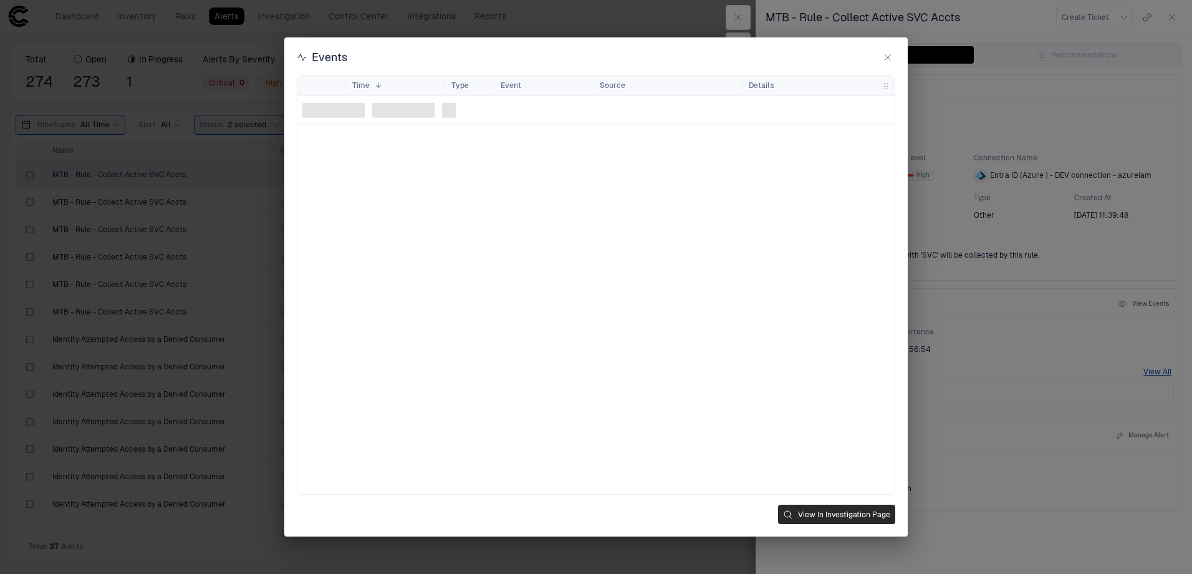
click at [824, 506] on button "View In Investigation Page" at bounding box center [836, 513] width 117 height 19
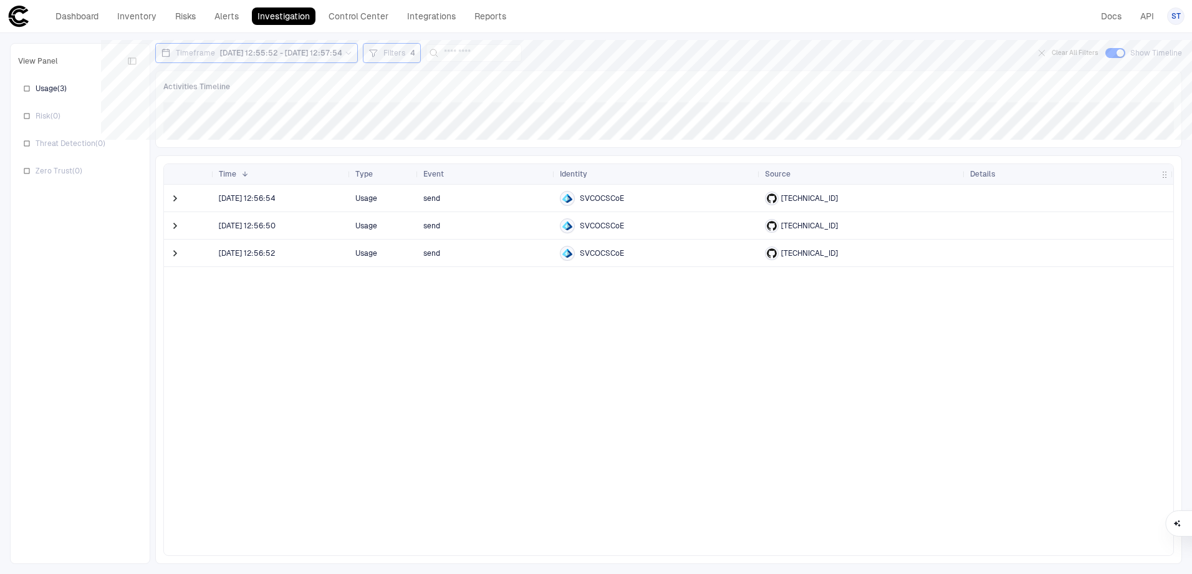
click at [605, 196] on span "SVCOCSCoE" at bounding box center [602, 198] width 44 height 10
click at [171, 197] on span at bounding box center [175, 198] width 12 height 12
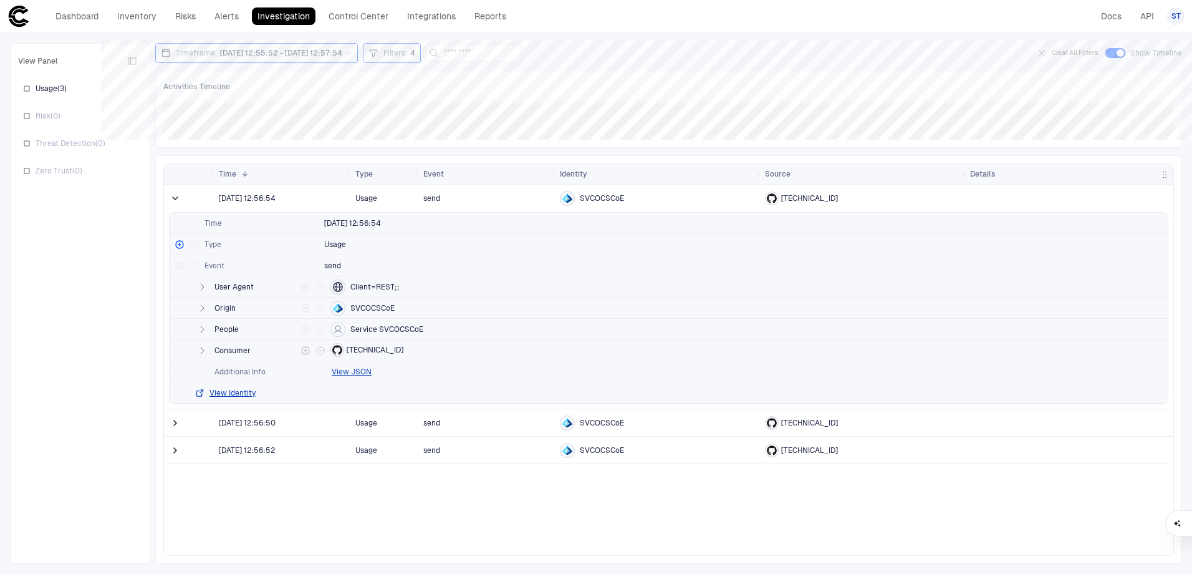
click at [364, 349] on span "[TECHNICAL_ID]" at bounding box center [375, 350] width 57 height 10
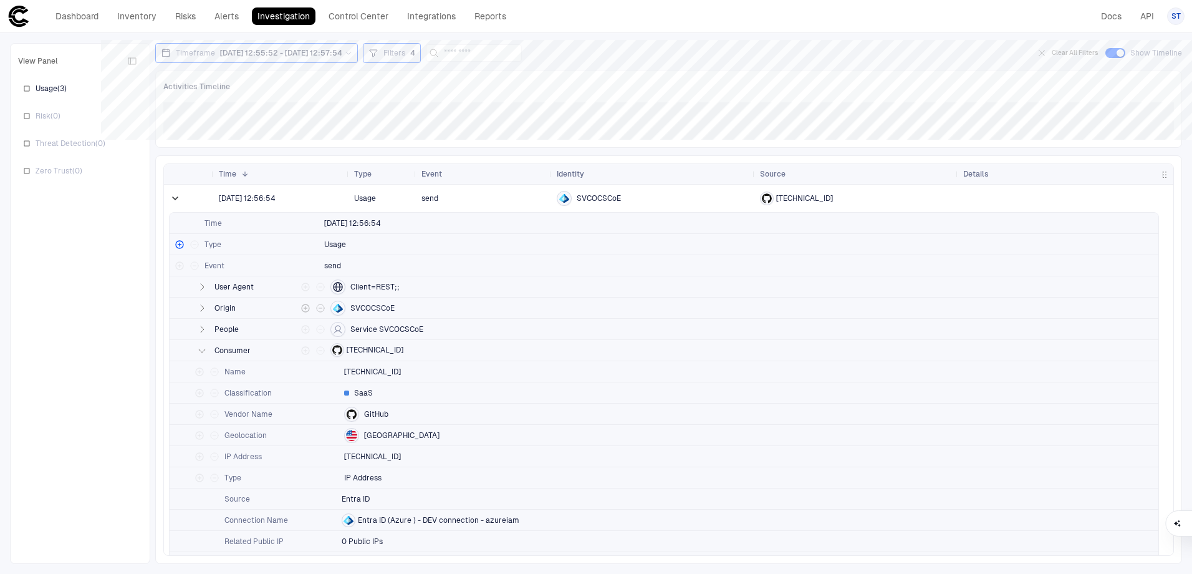
click at [200, 307] on icon "button" at bounding box center [202, 308] width 10 height 10
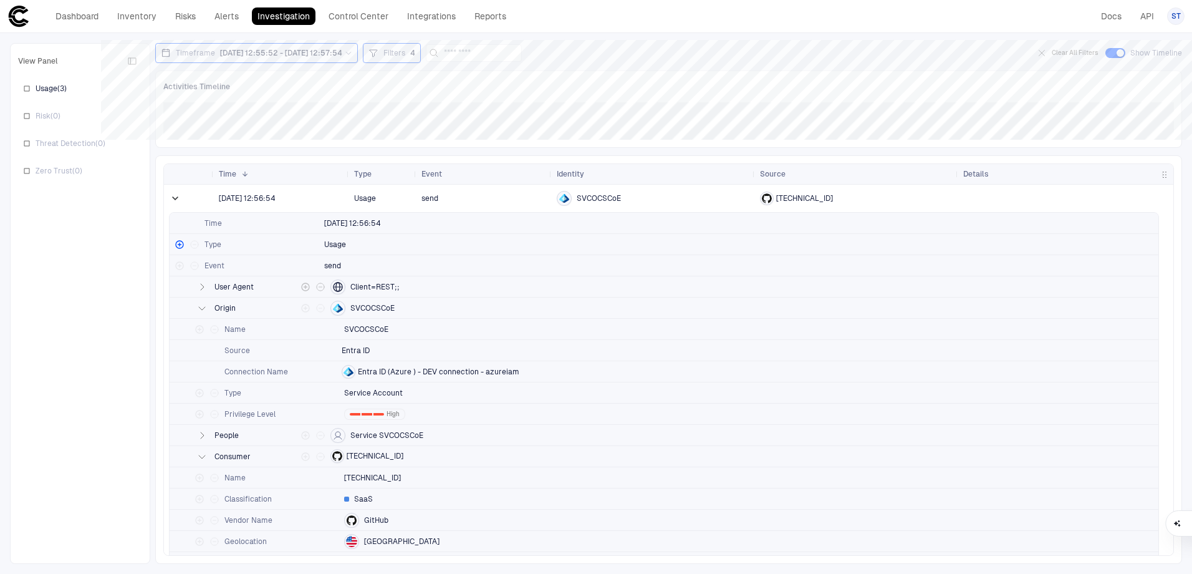
click at [198, 288] on icon "button" at bounding box center [202, 287] width 10 height 10
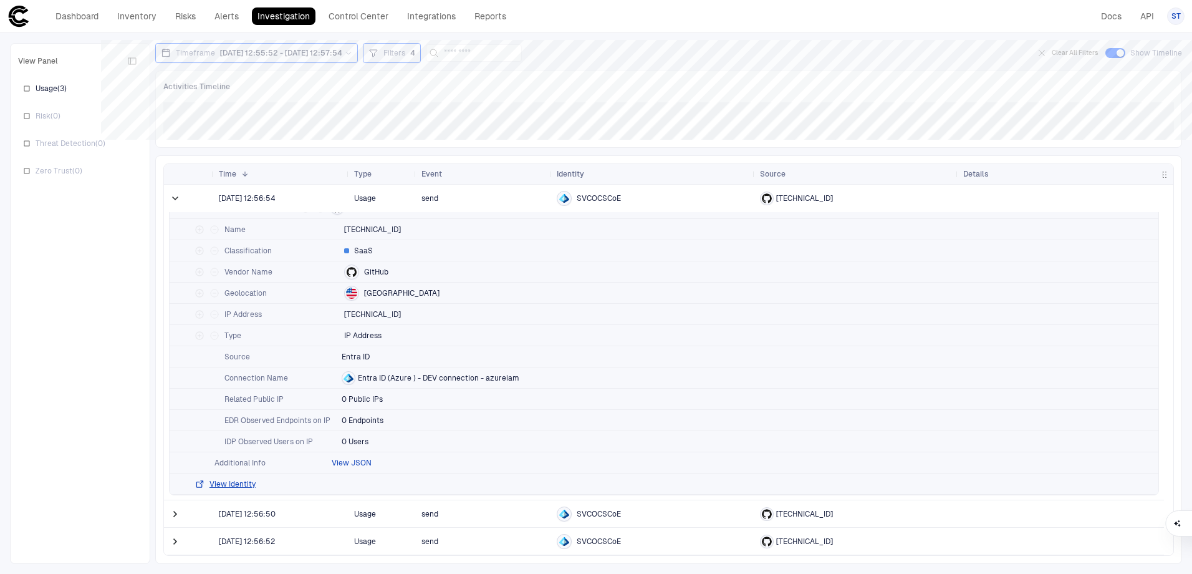
click at [355, 460] on button "View JSON" at bounding box center [352, 463] width 40 height 10
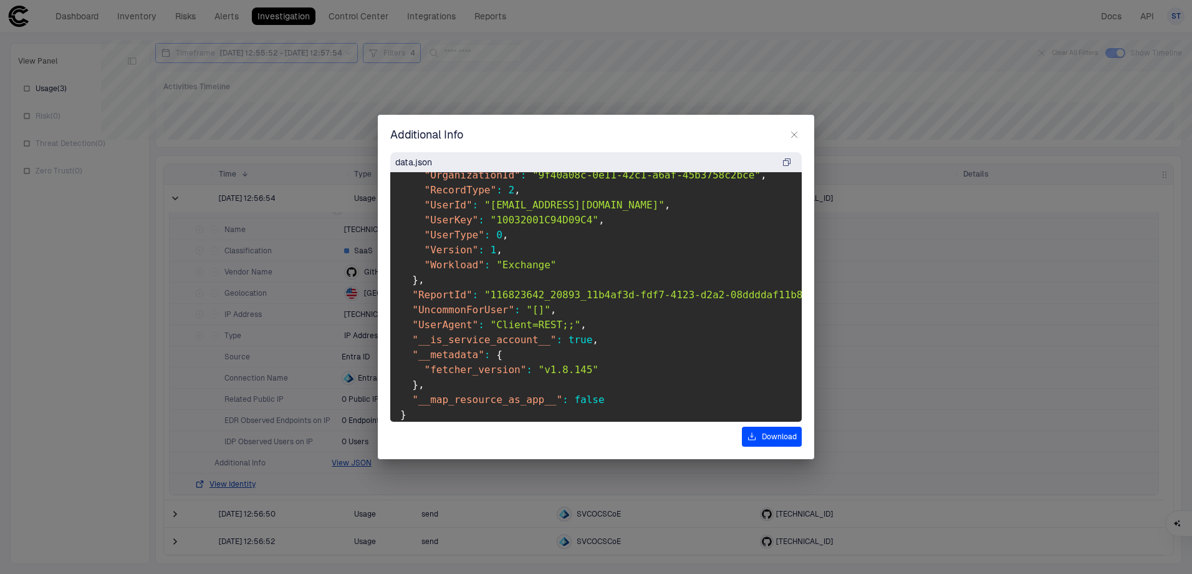
scroll to position [1007, 0]
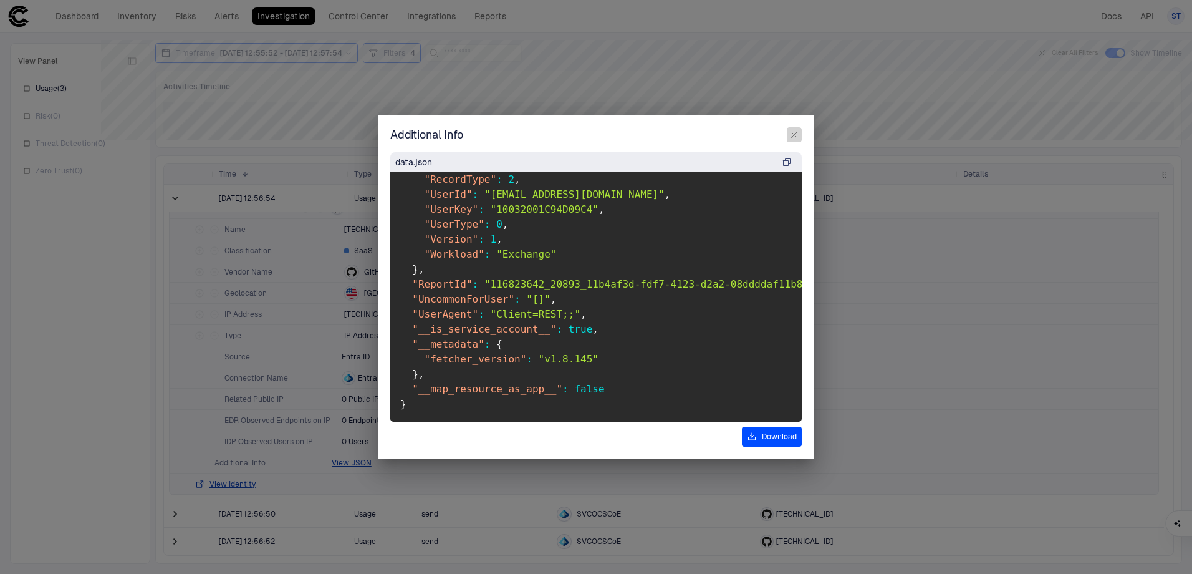
click at [791, 136] on icon "button" at bounding box center [794, 135] width 10 height 10
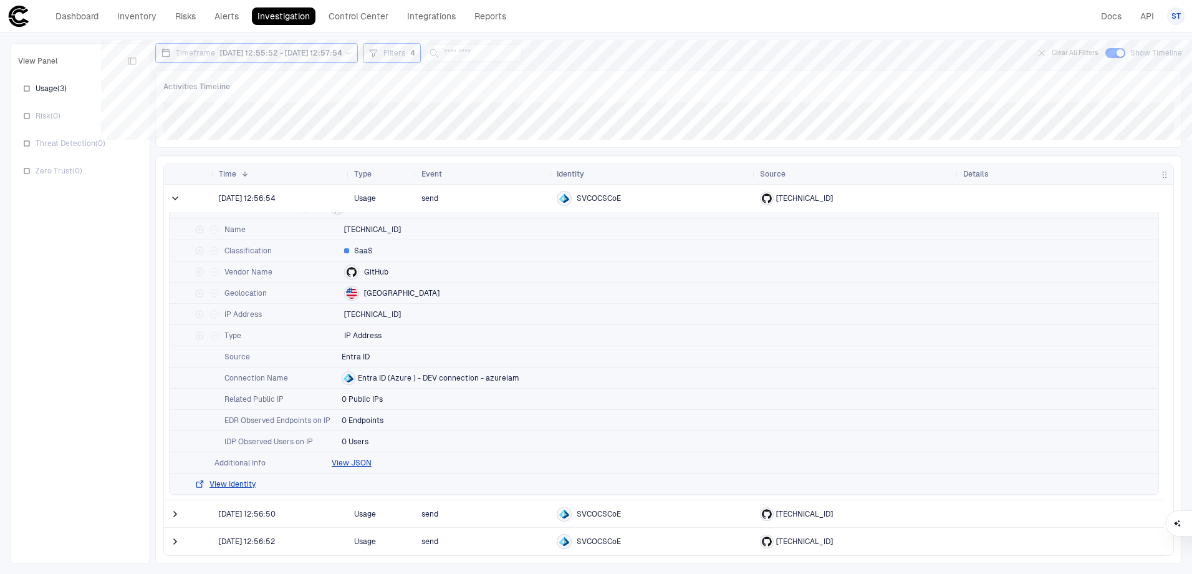
click at [743, 100] on div "Activities Timeline [bold][/]:" at bounding box center [668, 108] width 1027 height 77
click at [1139, 21] on link "API" at bounding box center [1147, 15] width 25 height 17
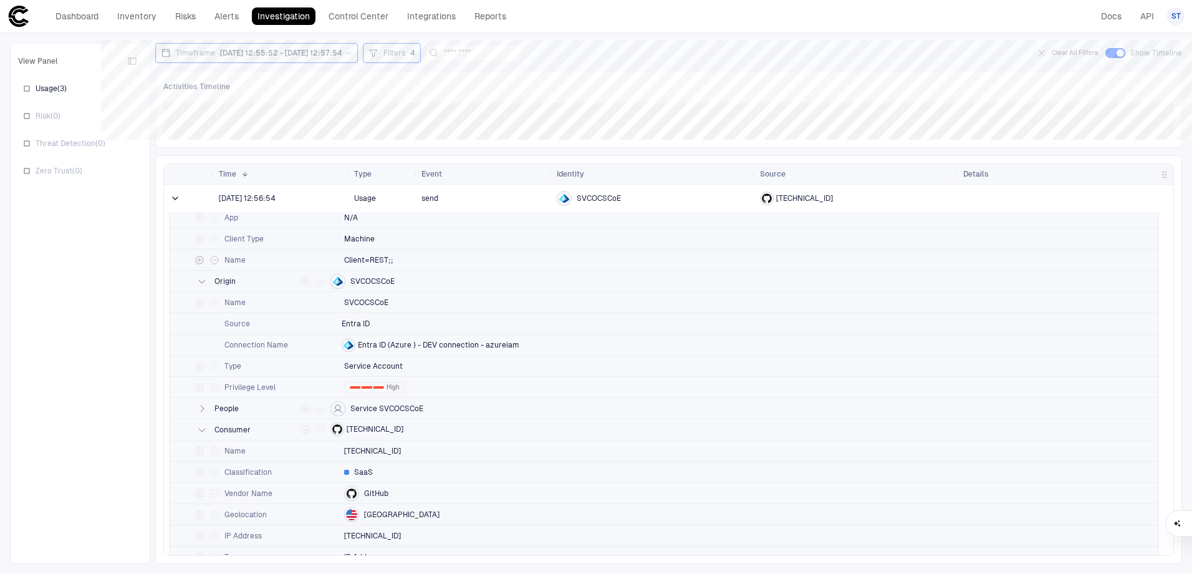
scroll to position [0, 0]
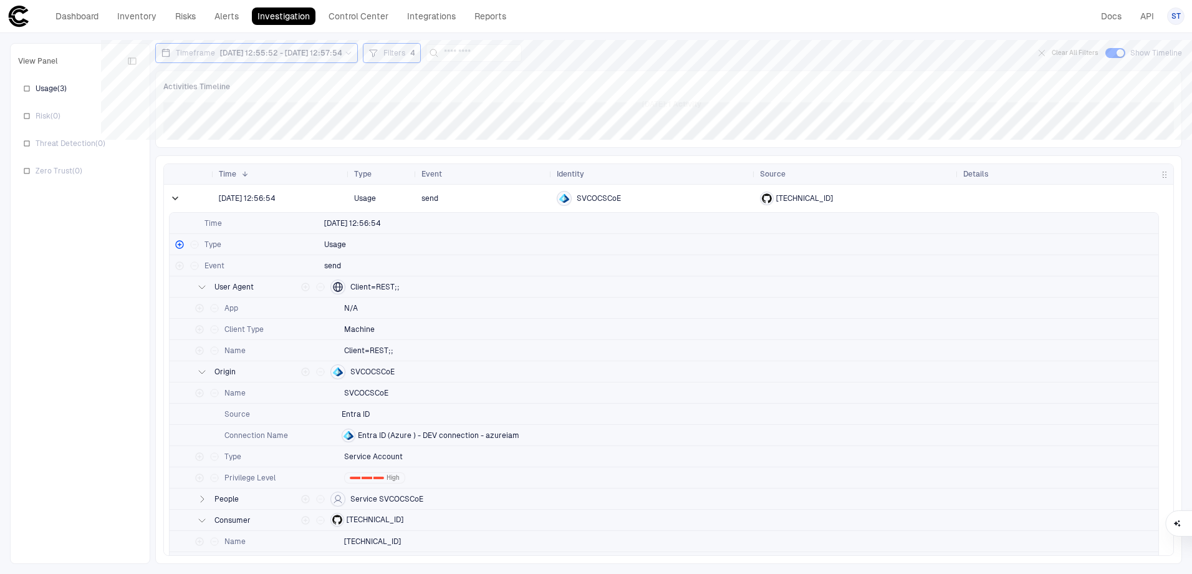
click at [658, 94] on div "Activities Timeline" at bounding box center [668, 87] width 1011 height 16
click at [178, 197] on span at bounding box center [175, 198] width 12 height 12
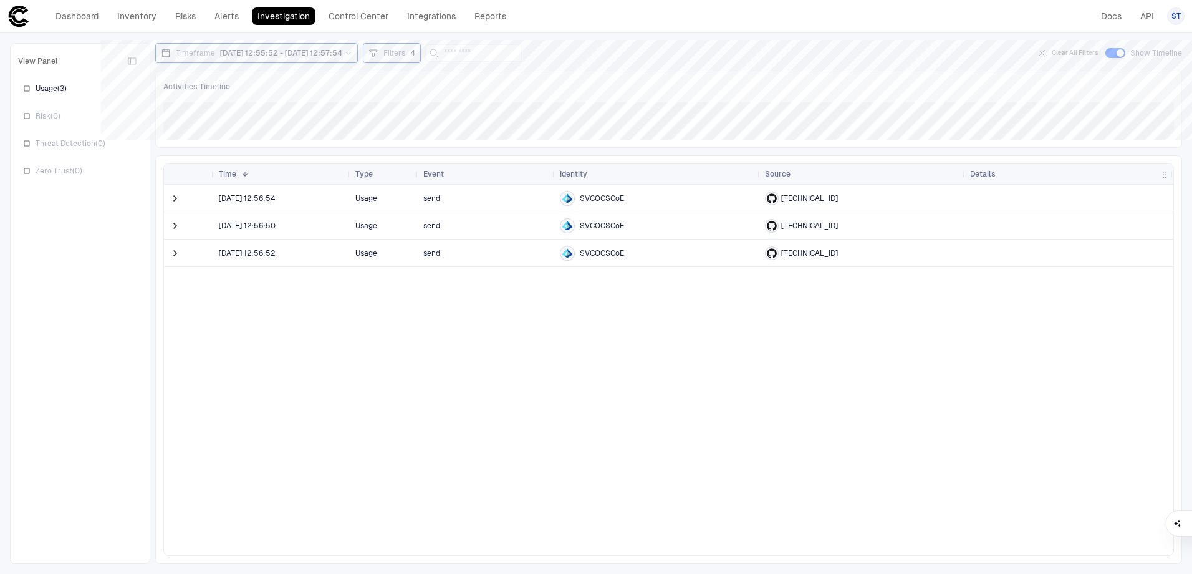
click at [657, 82] on div "Activities Timeline" at bounding box center [668, 87] width 1011 height 16
click at [172, 201] on span at bounding box center [175, 198] width 12 height 12
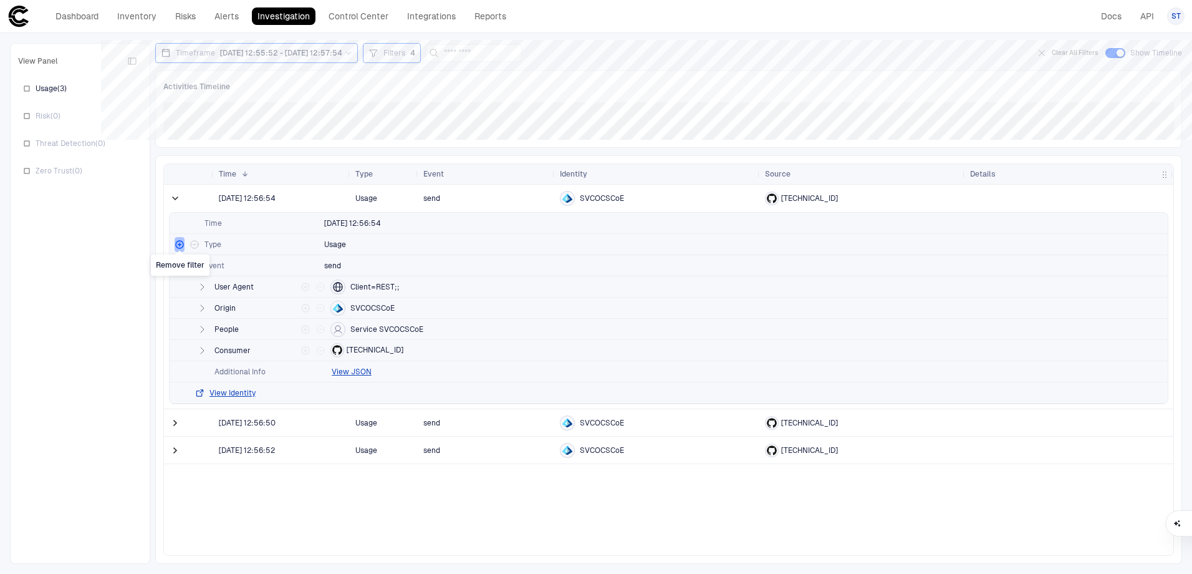
click at [179, 247] on icon "Remove filter" at bounding box center [179, 244] width 7 height 7
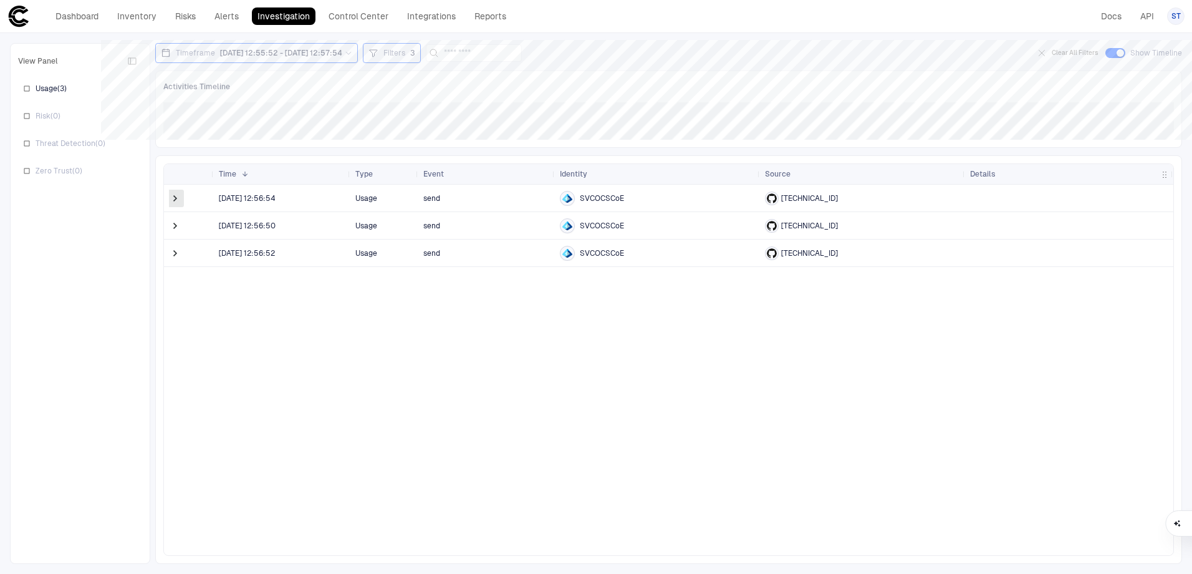
click at [175, 201] on span at bounding box center [175, 198] width 12 height 12
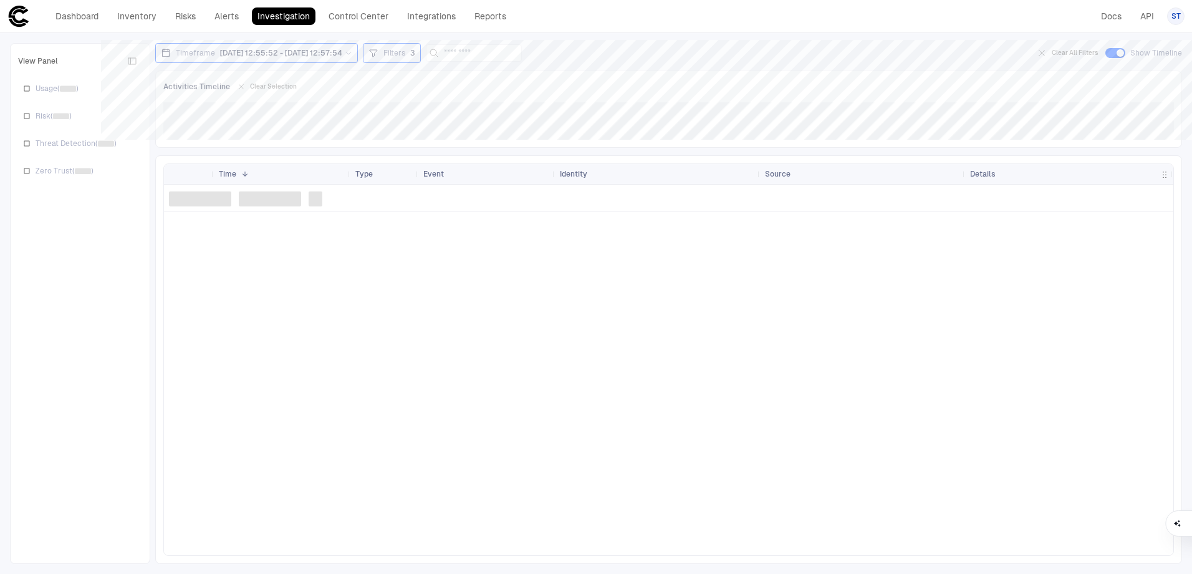
click at [765, 143] on div "Activities Timeline Clear Selection [bold][/]:" at bounding box center [668, 108] width 1027 height 77
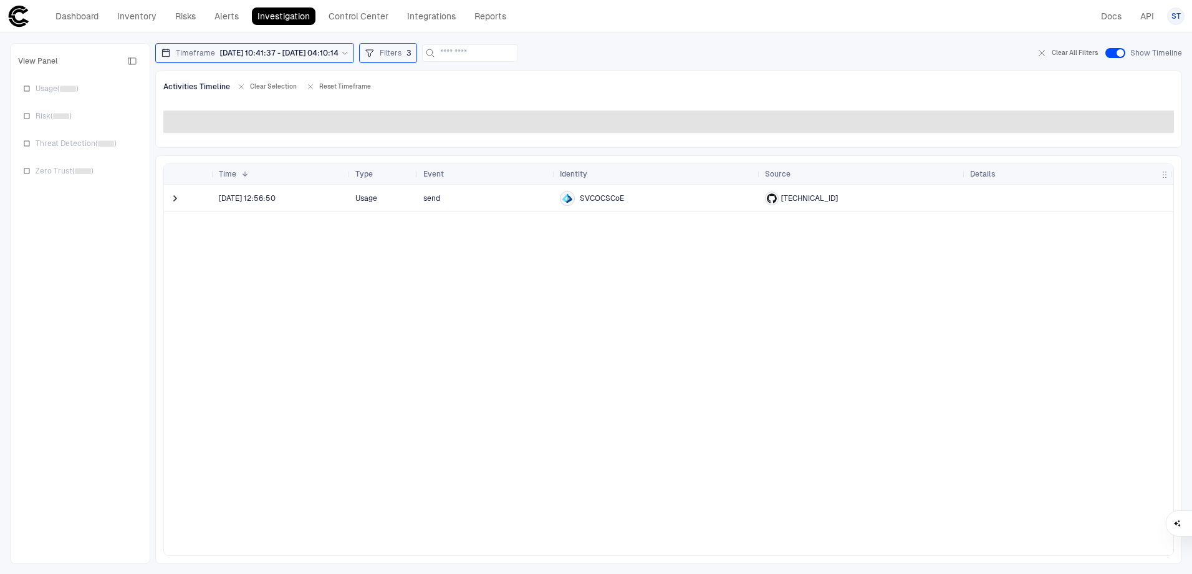
click at [625, 70] on div "Timeframe [DATE] 10:41:37 - [DATE] 04:10:14 Filters 3 Clear All Filters Show Ti…" at bounding box center [668, 303] width 1027 height 521
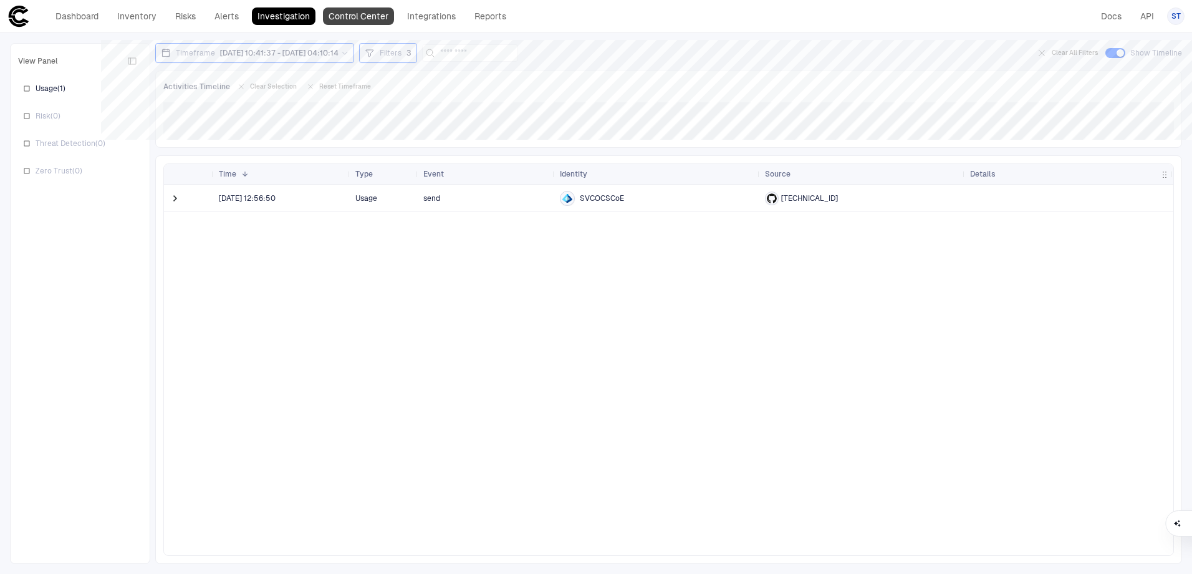
drag, startPoint x: 362, startPoint y: 17, endPoint x: 375, endPoint y: 16, distance: 13.8
click at [362, 17] on link "Control Center" at bounding box center [358, 15] width 71 height 17
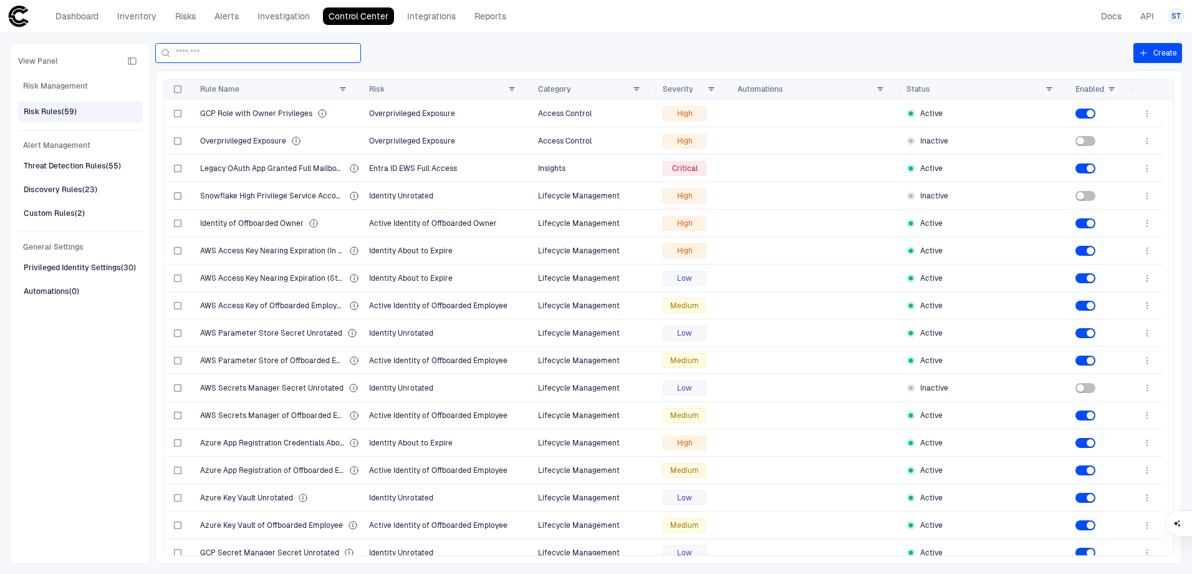
click at [292, 57] on input at bounding box center [266, 53] width 180 height 19
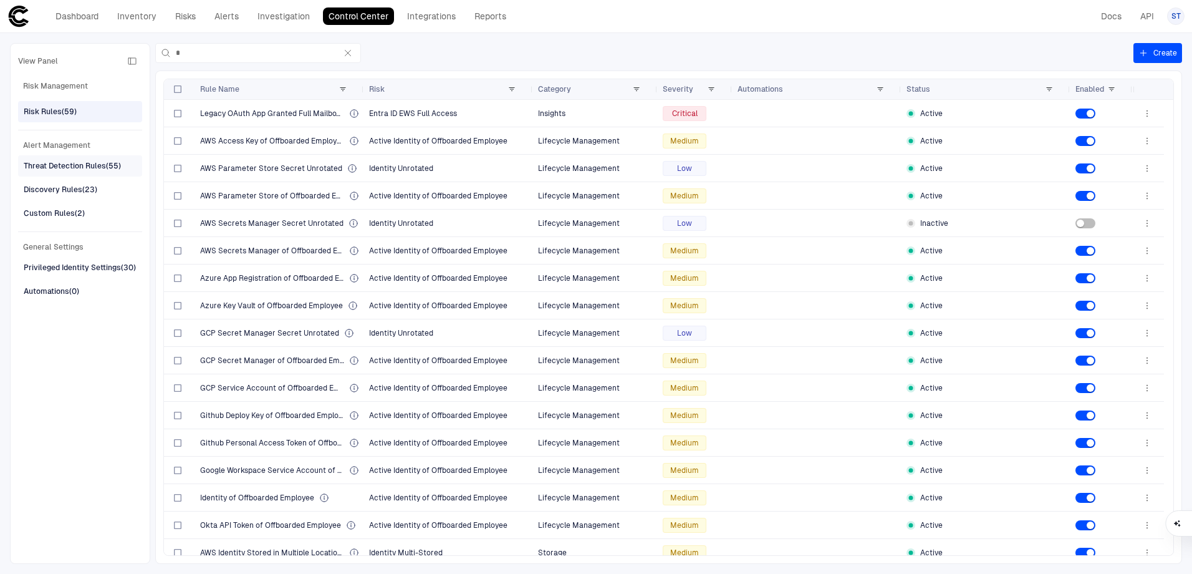
click at [109, 165] on div "Threat Detection Rules (55)" at bounding box center [72, 165] width 97 height 11
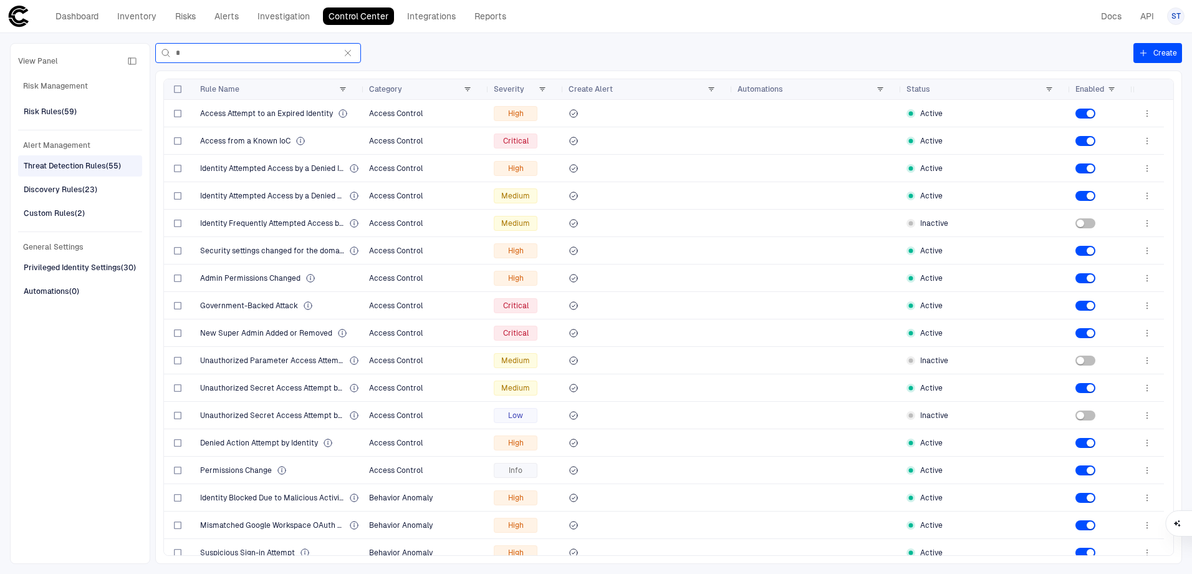
click at [228, 57] on input "*" at bounding box center [256, 53] width 160 height 19
click at [229, 56] on input "*" at bounding box center [256, 53] width 160 height 19
click at [229, 57] on input "*" at bounding box center [256, 53] width 160 height 19
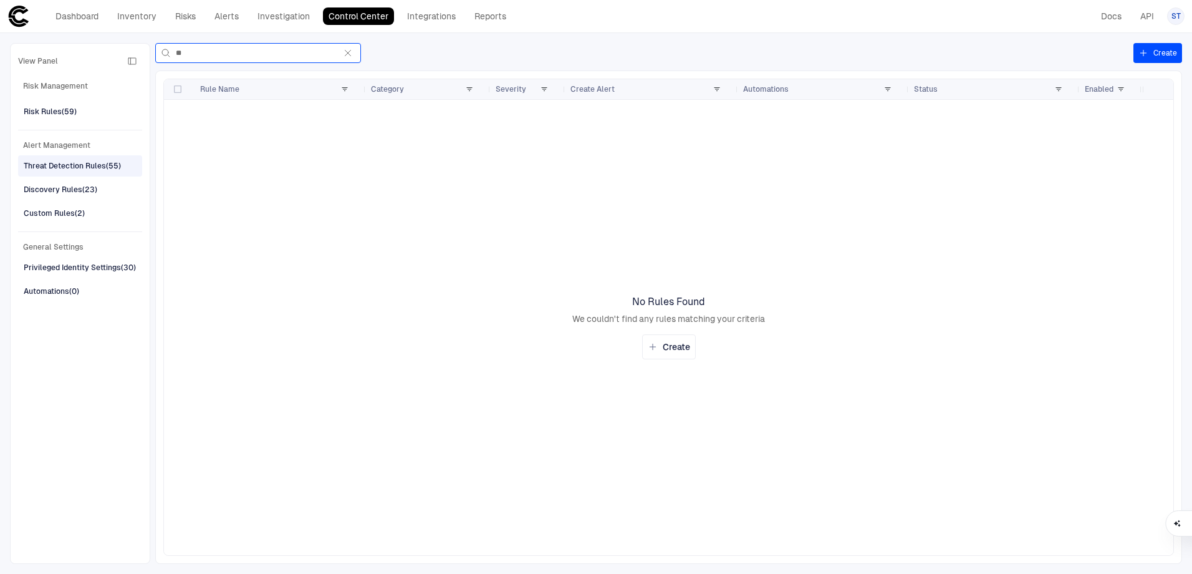
type input "*"
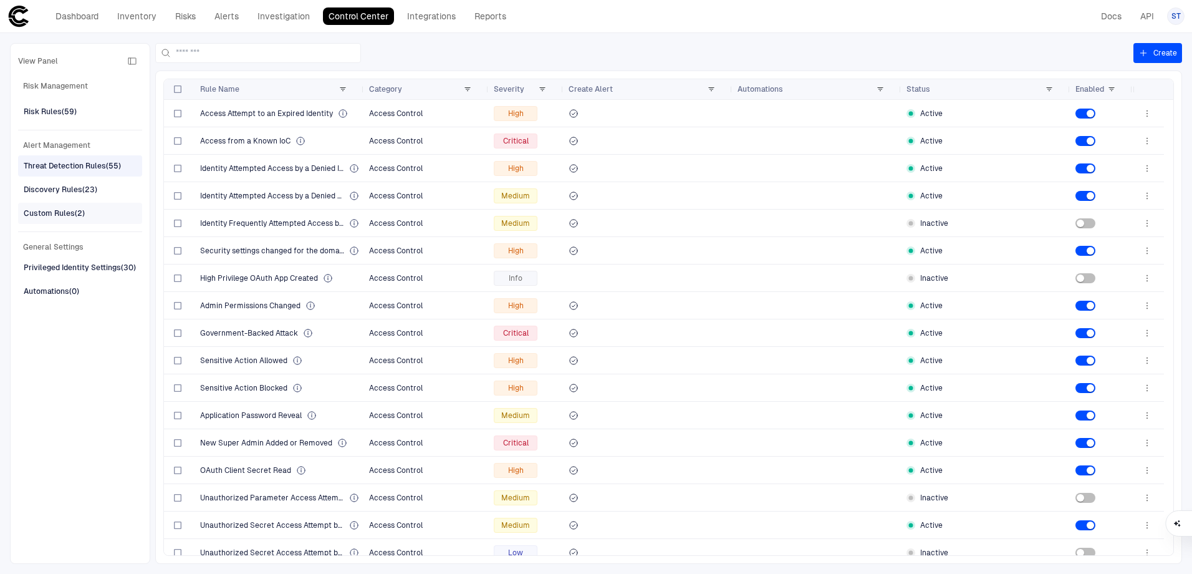
click at [67, 213] on div "Custom Rules (2)" at bounding box center [54, 213] width 61 height 11
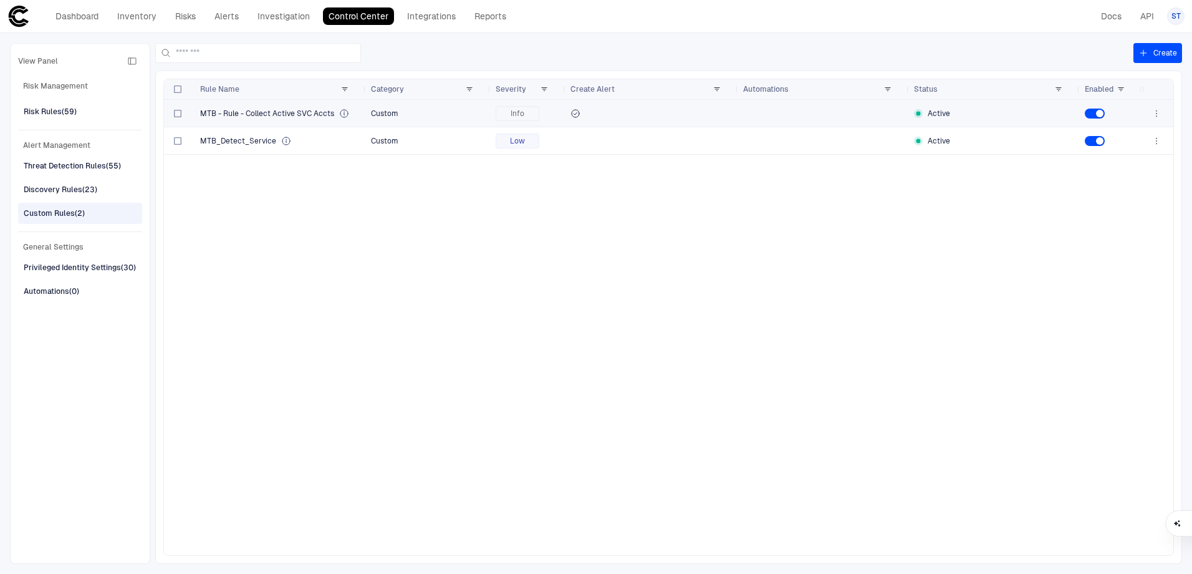
click at [294, 115] on span "MTB - Rule - Collect Active SVC Accts" at bounding box center [267, 113] width 134 height 10
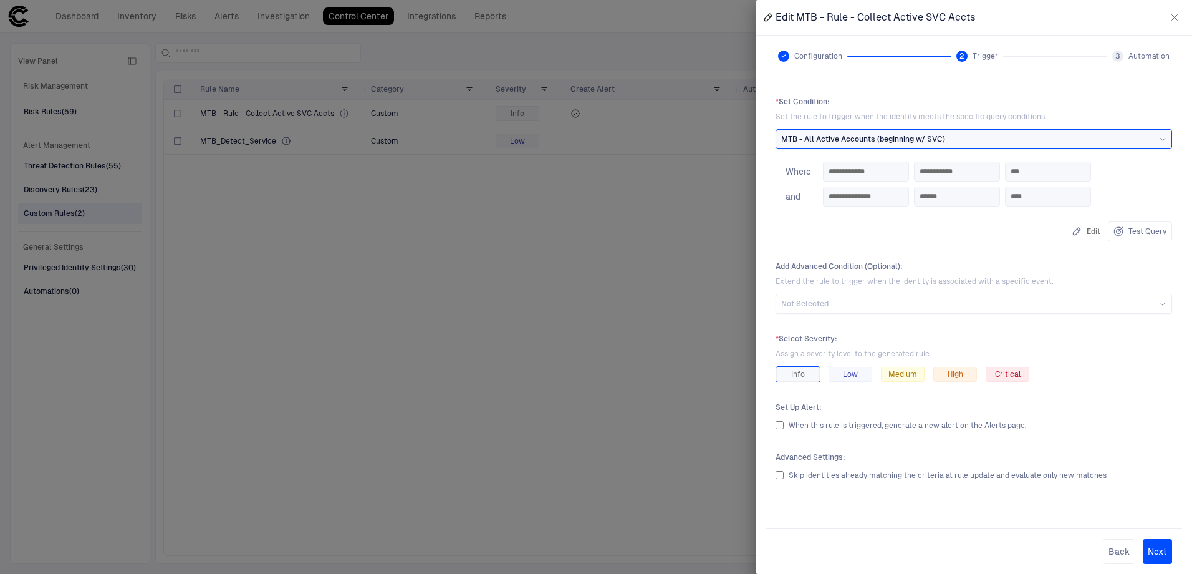
click at [437, 254] on div at bounding box center [596, 287] width 1192 height 574
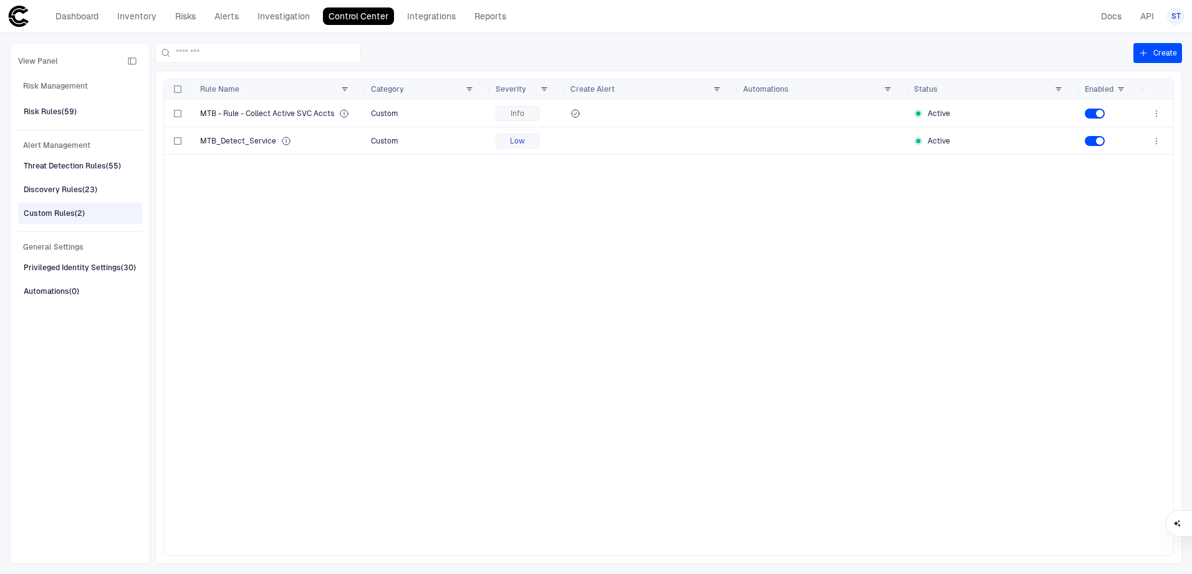
click at [786, 246] on div "MTB - Rule - Collect Active SVC Accts Custom Info Active MTB_Detect_Service Cus…" at bounding box center [653, 327] width 978 height 455
